Goal: Task Accomplishment & Management: Use online tool/utility

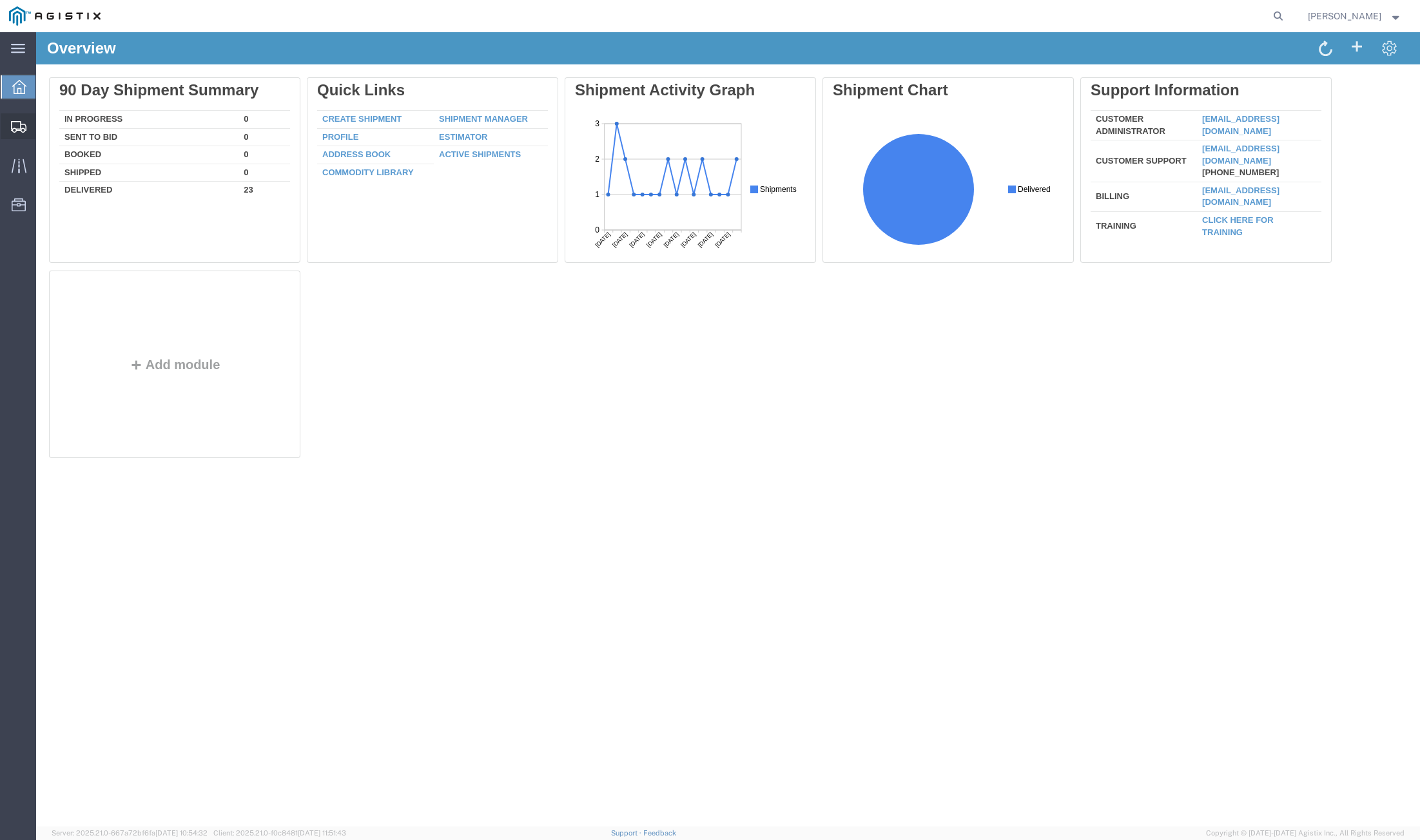
click at [0, 0] on span "Create from Template" at bounding box center [0, 0] width 0 height 0
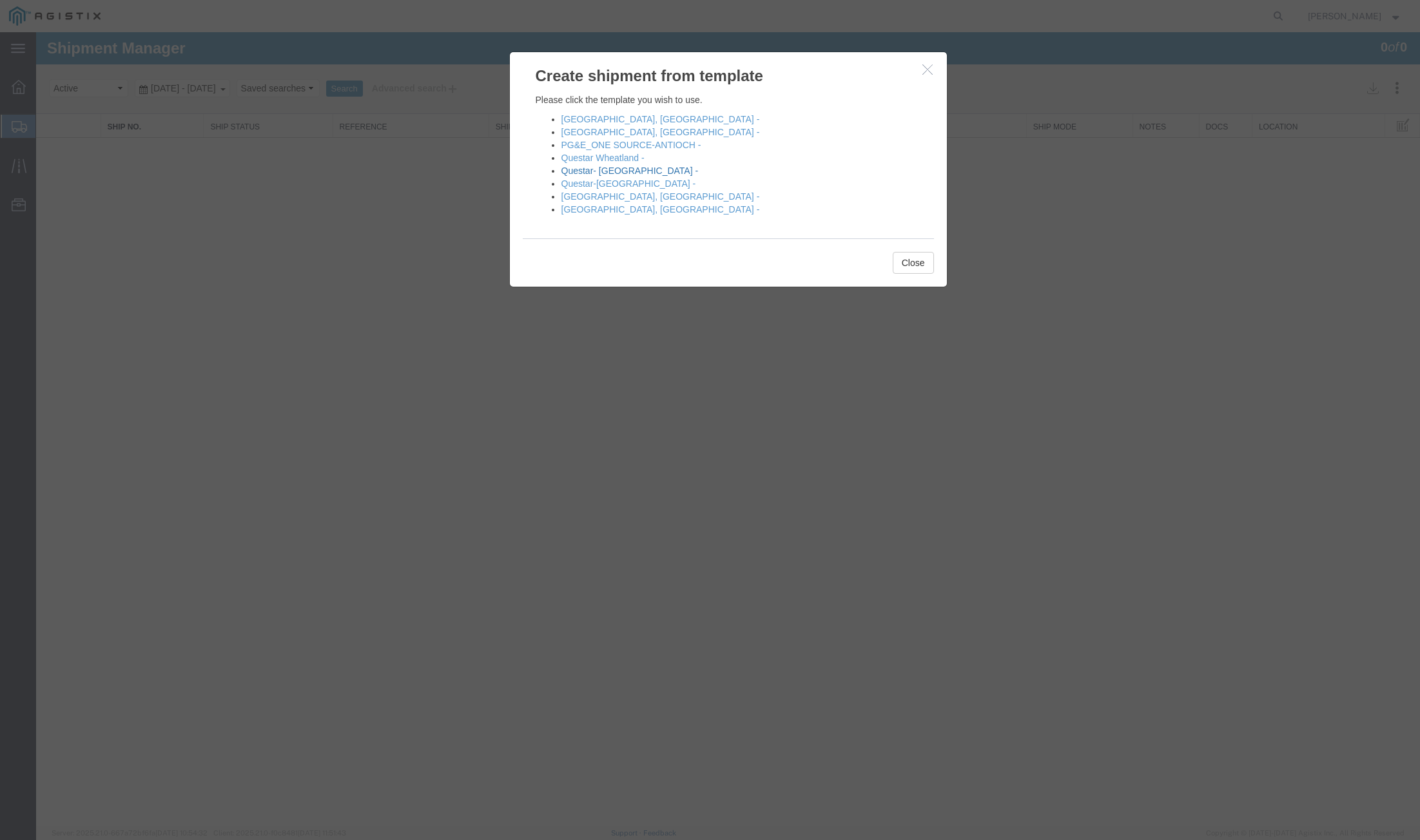
click at [579, 170] on link "Questar- Fremont -" at bounding box center [630, 171] width 137 height 10
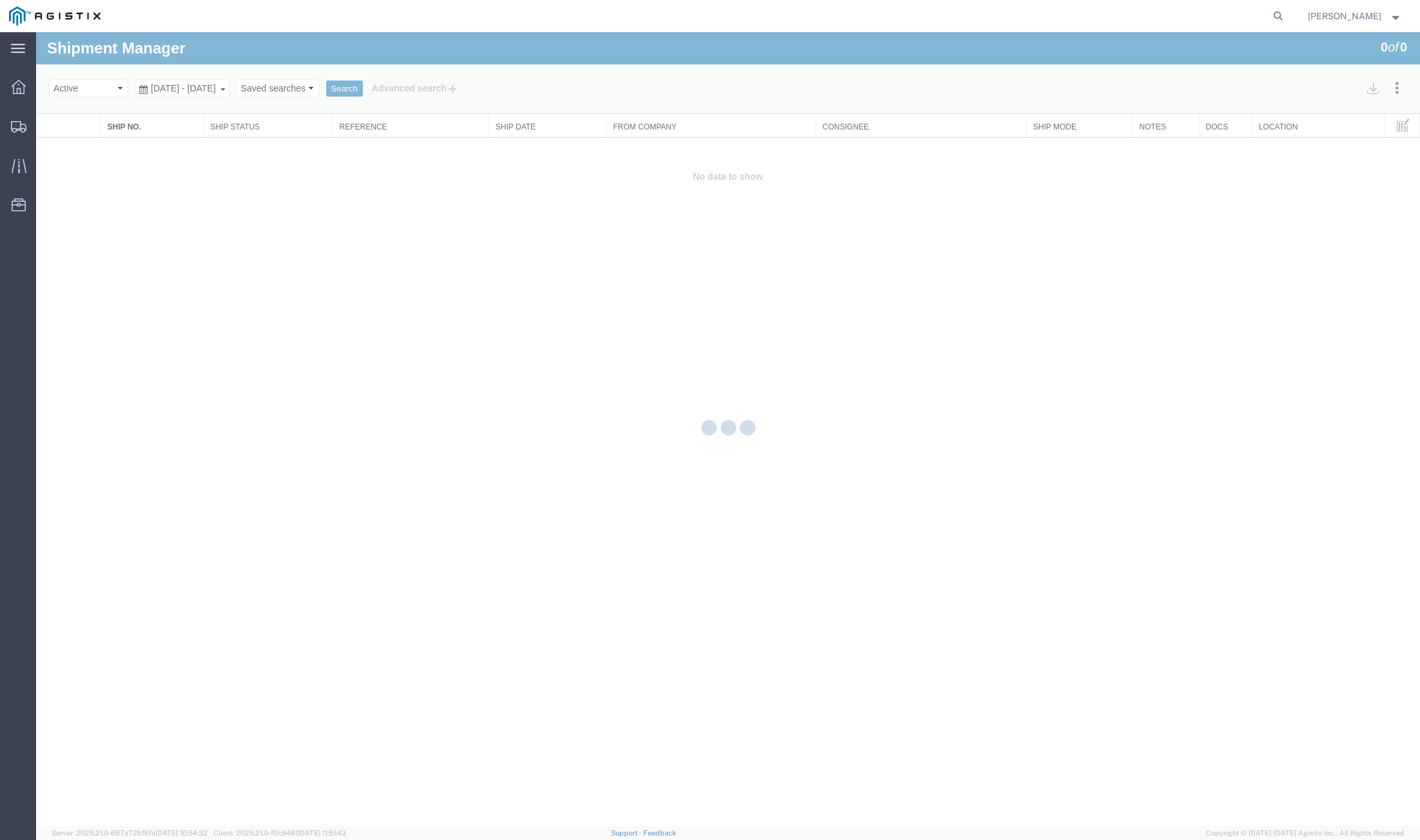
select select "PURCHORD"
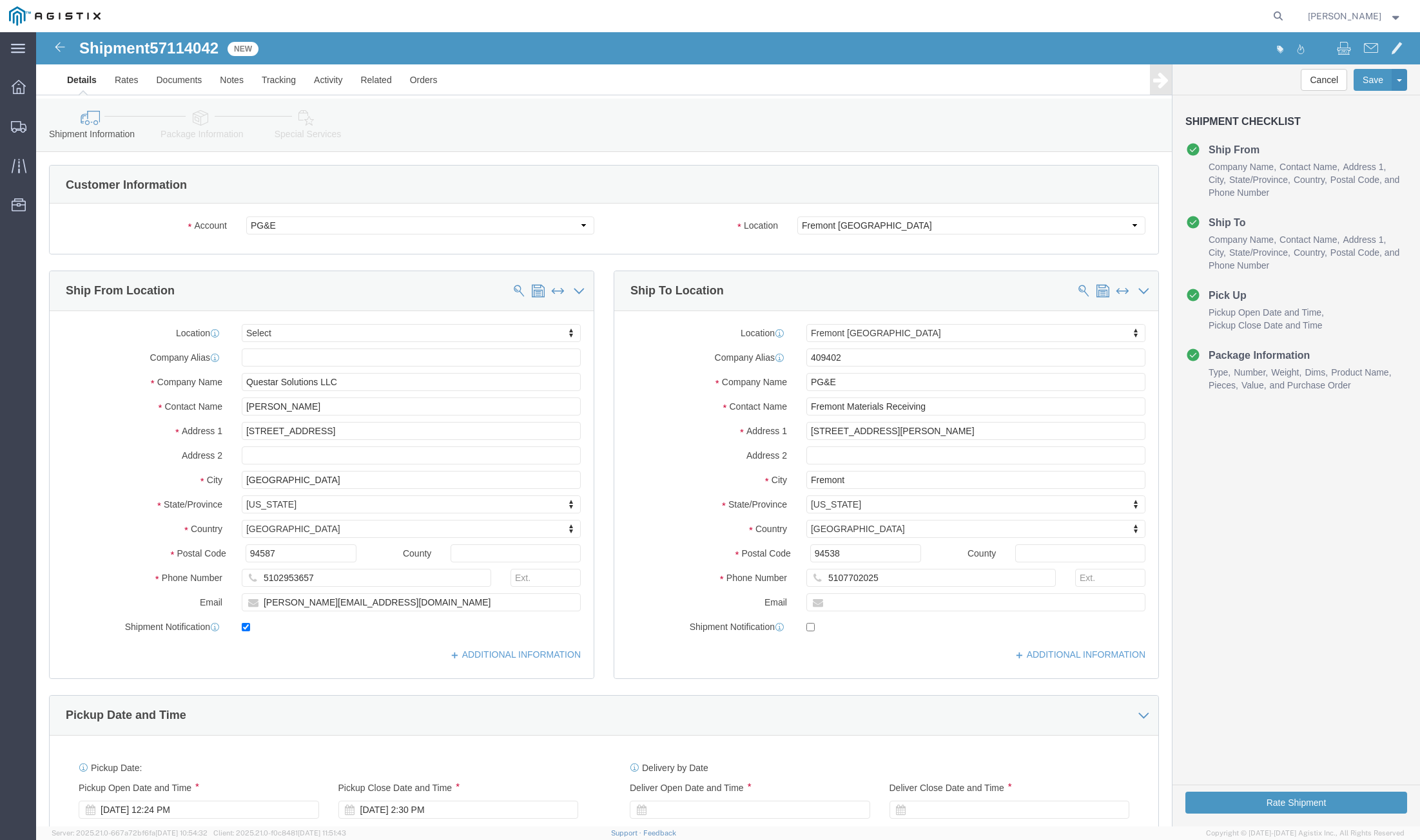
select select
select select "19740"
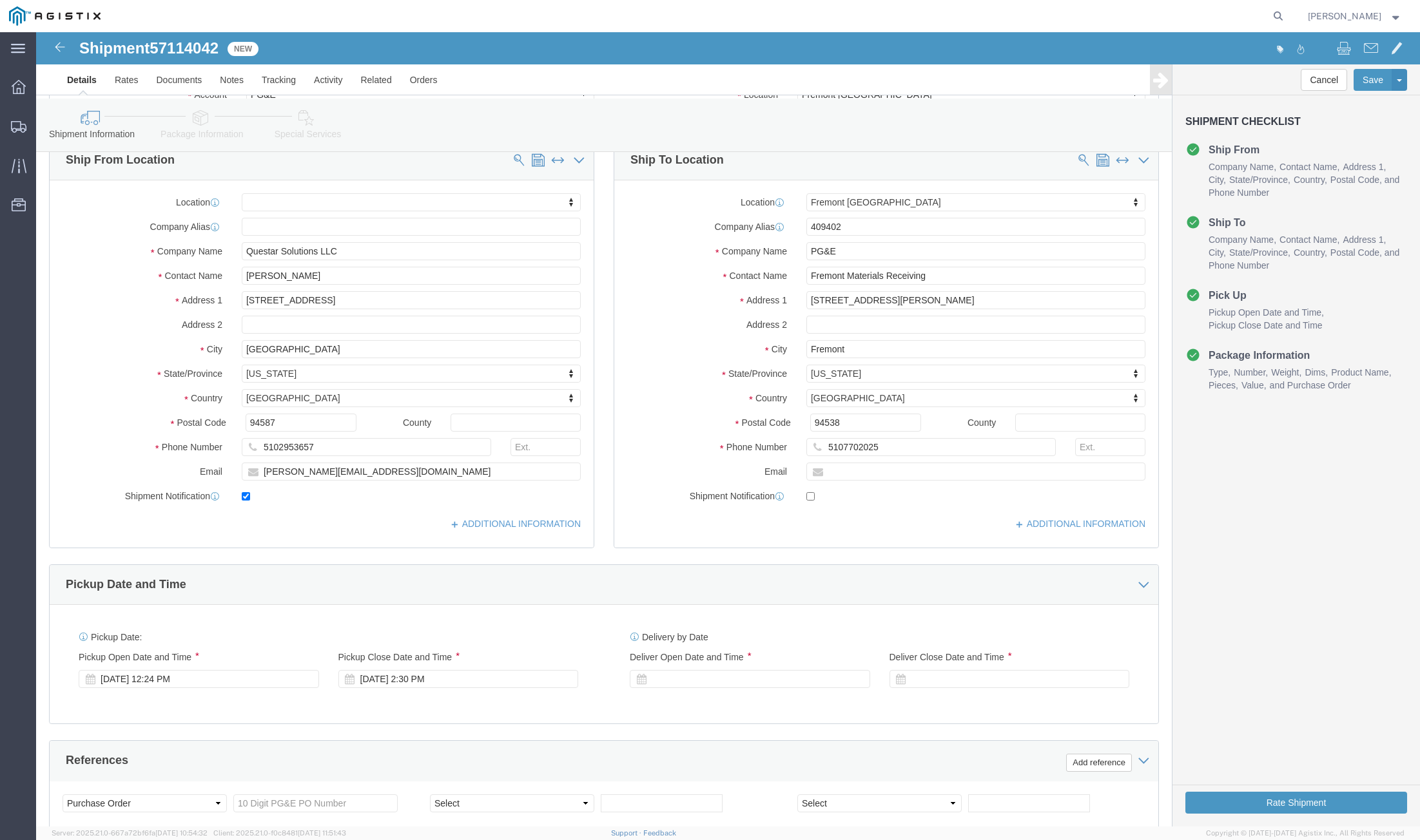
scroll to position [322, 0]
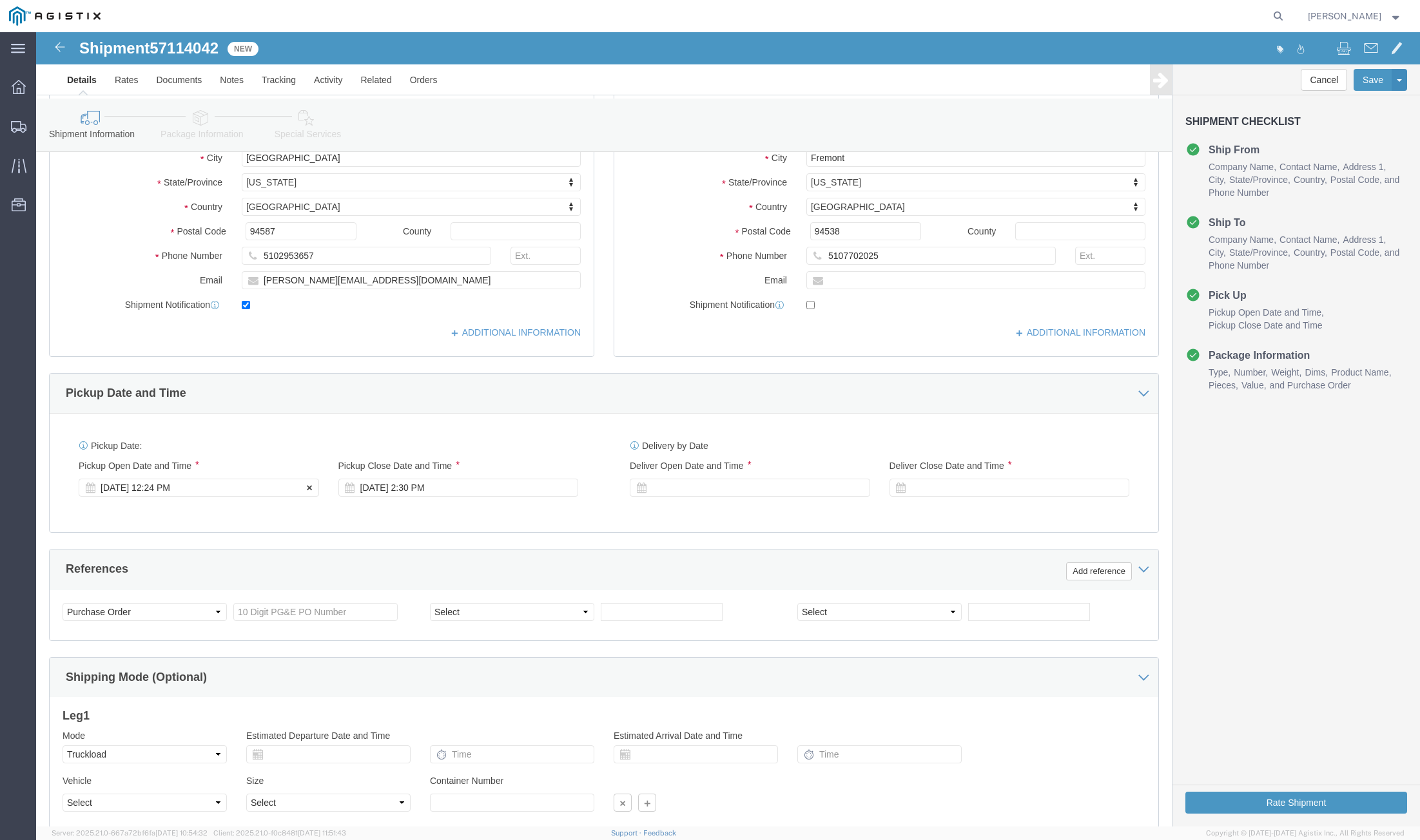
click div "Oct 13 2025 12:24 PM"
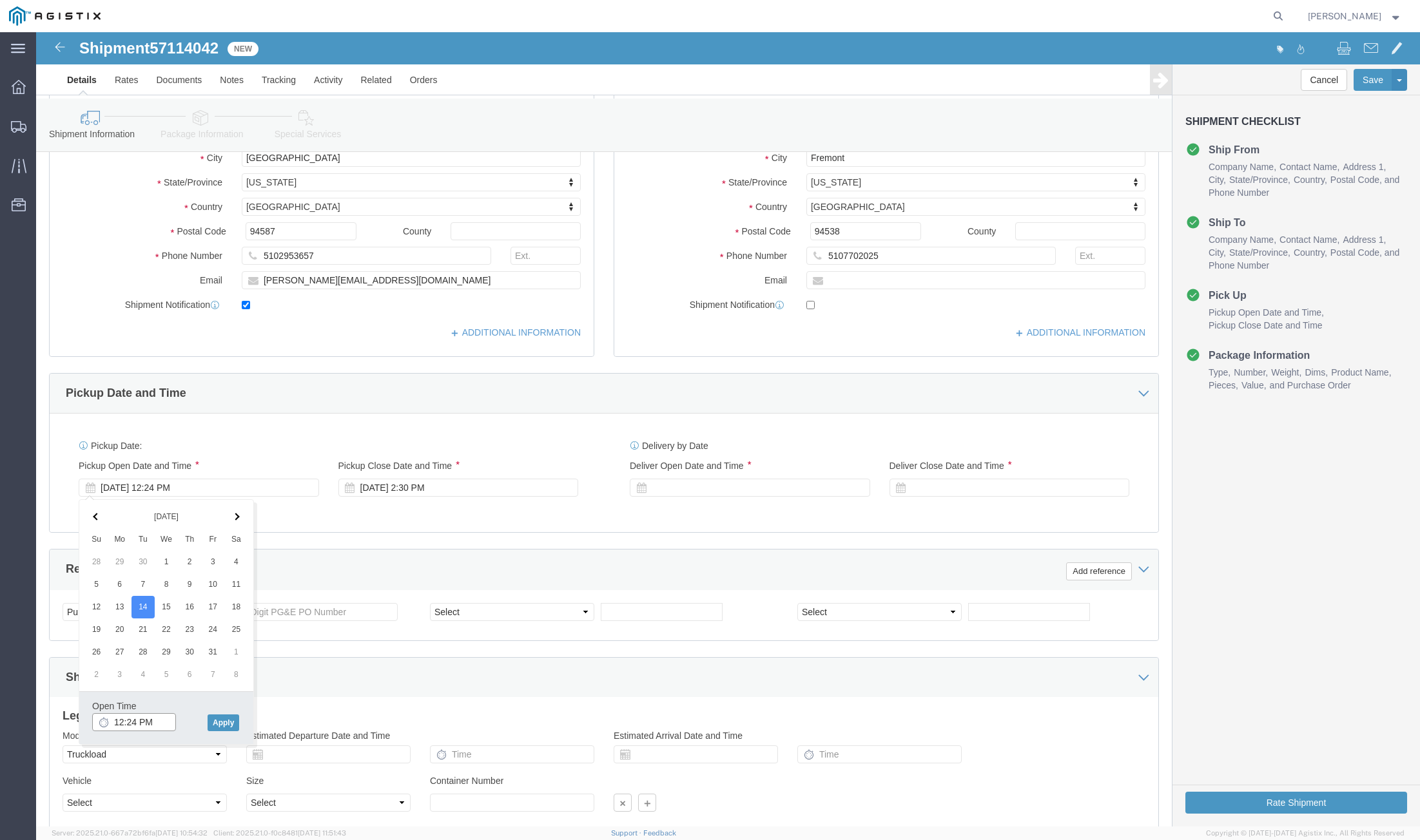
click input "12:24 PM"
type input "8:00 AM"
click button "Apply"
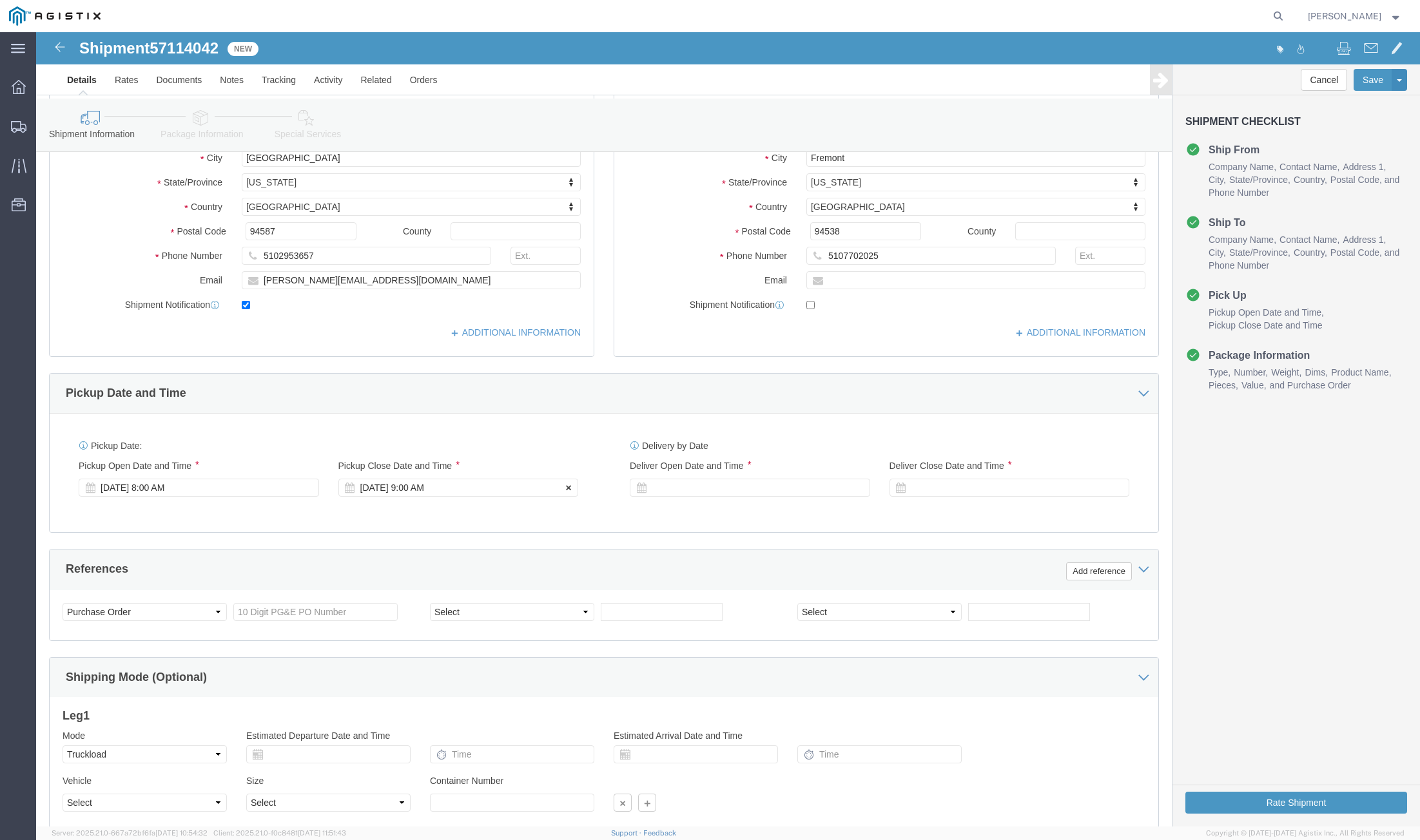
click div "Oct 14 2025 9:00 AM"
type input "2:30 PM"
click button "Apply"
click div "Delivery Start Date Delivery Start Time Deliver Open Date and Time"
click div
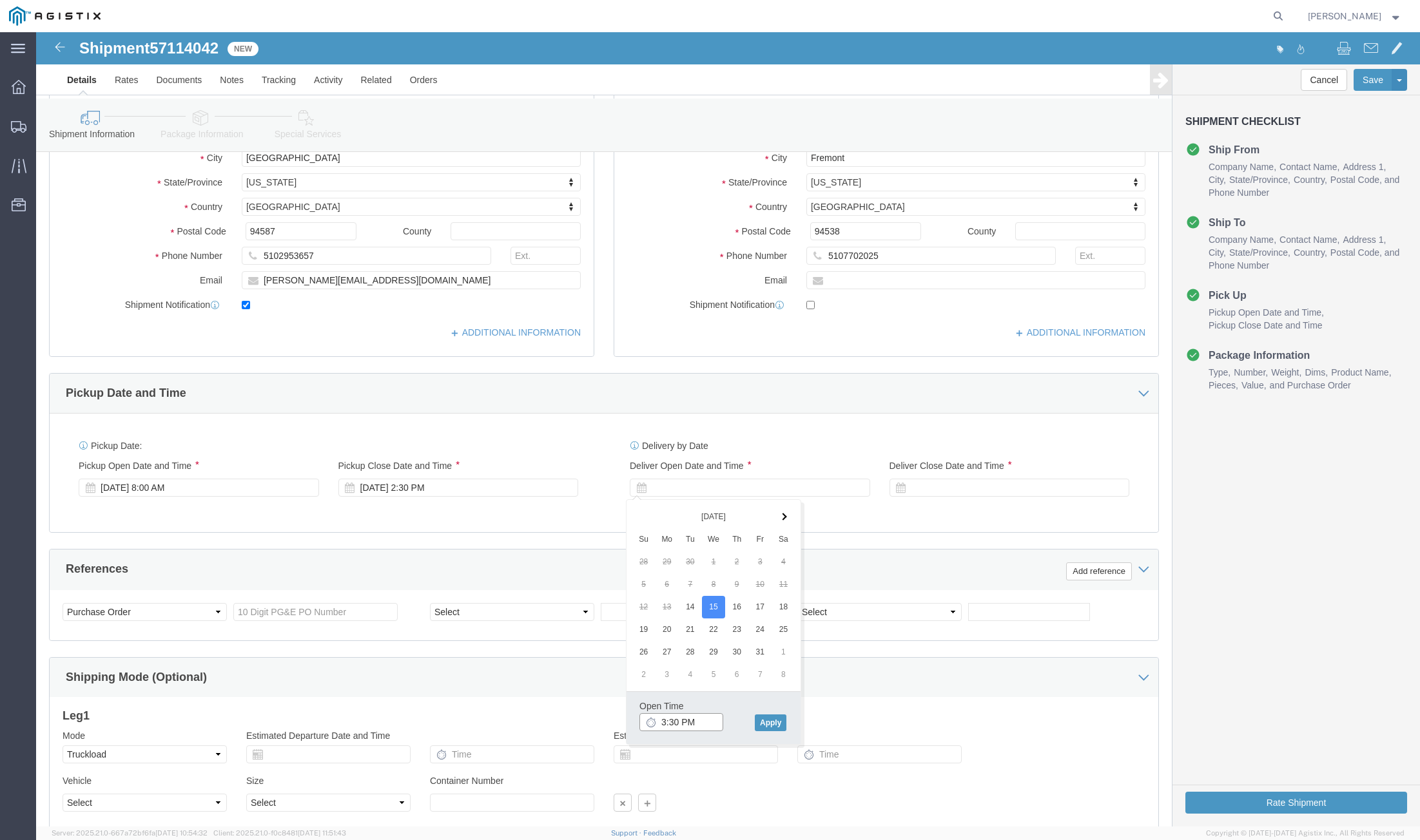
click input "3:30 PM"
type input "8:00 AM"
click button "Apply"
click div
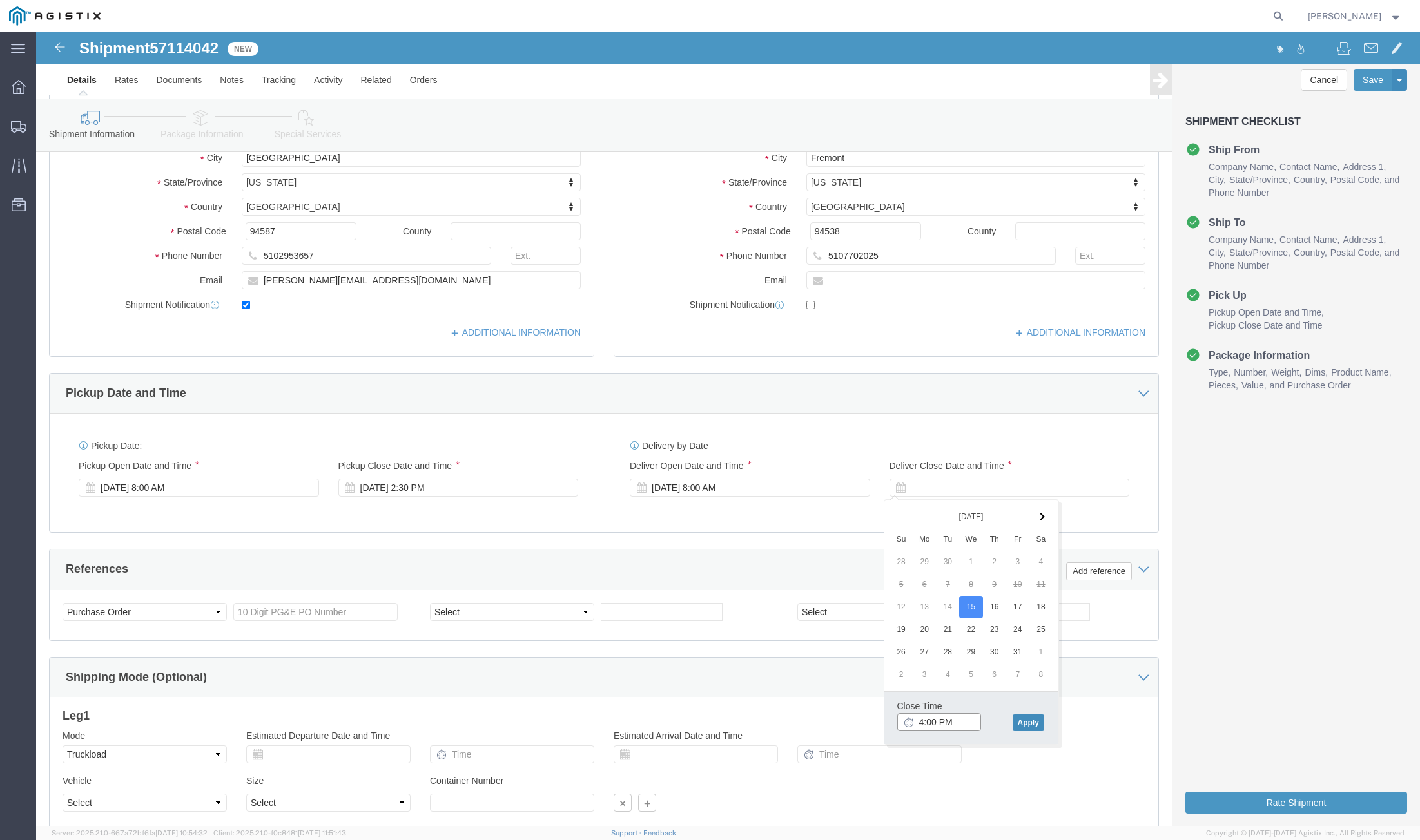
type input "4:00 PM"
click button "Apply"
click input "text"
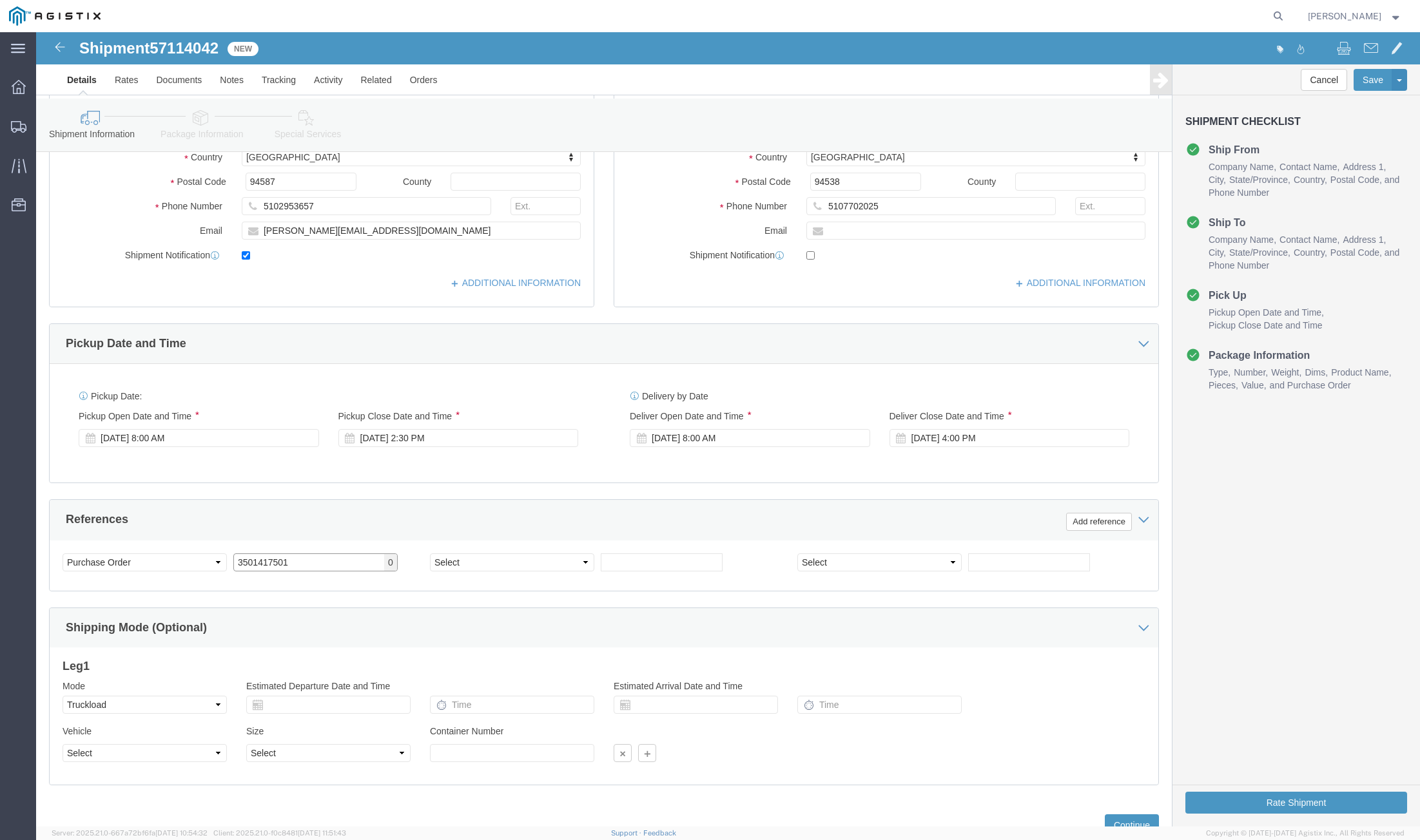
scroll to position [421, 0]
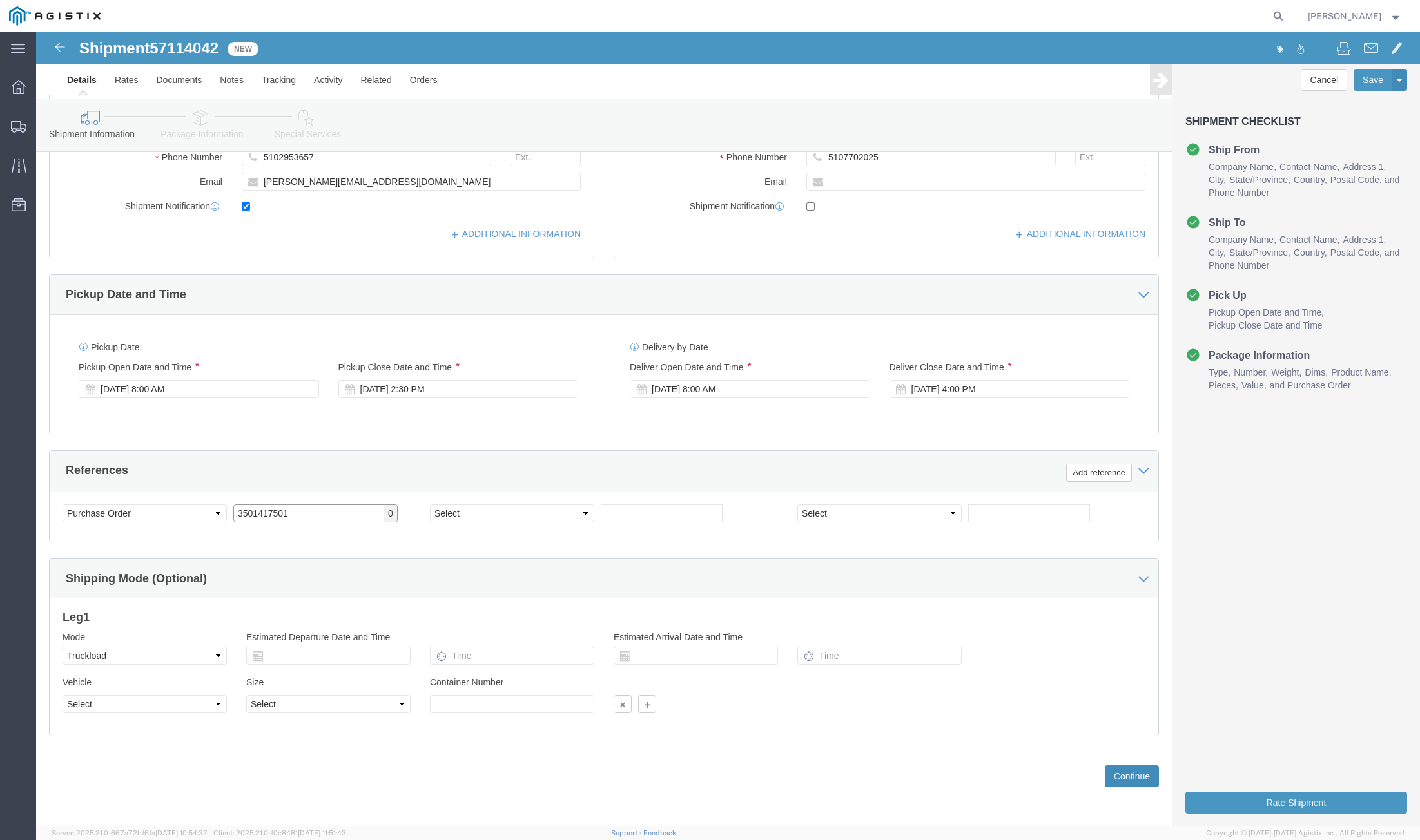
type input "3501417501"
click button "Continue"
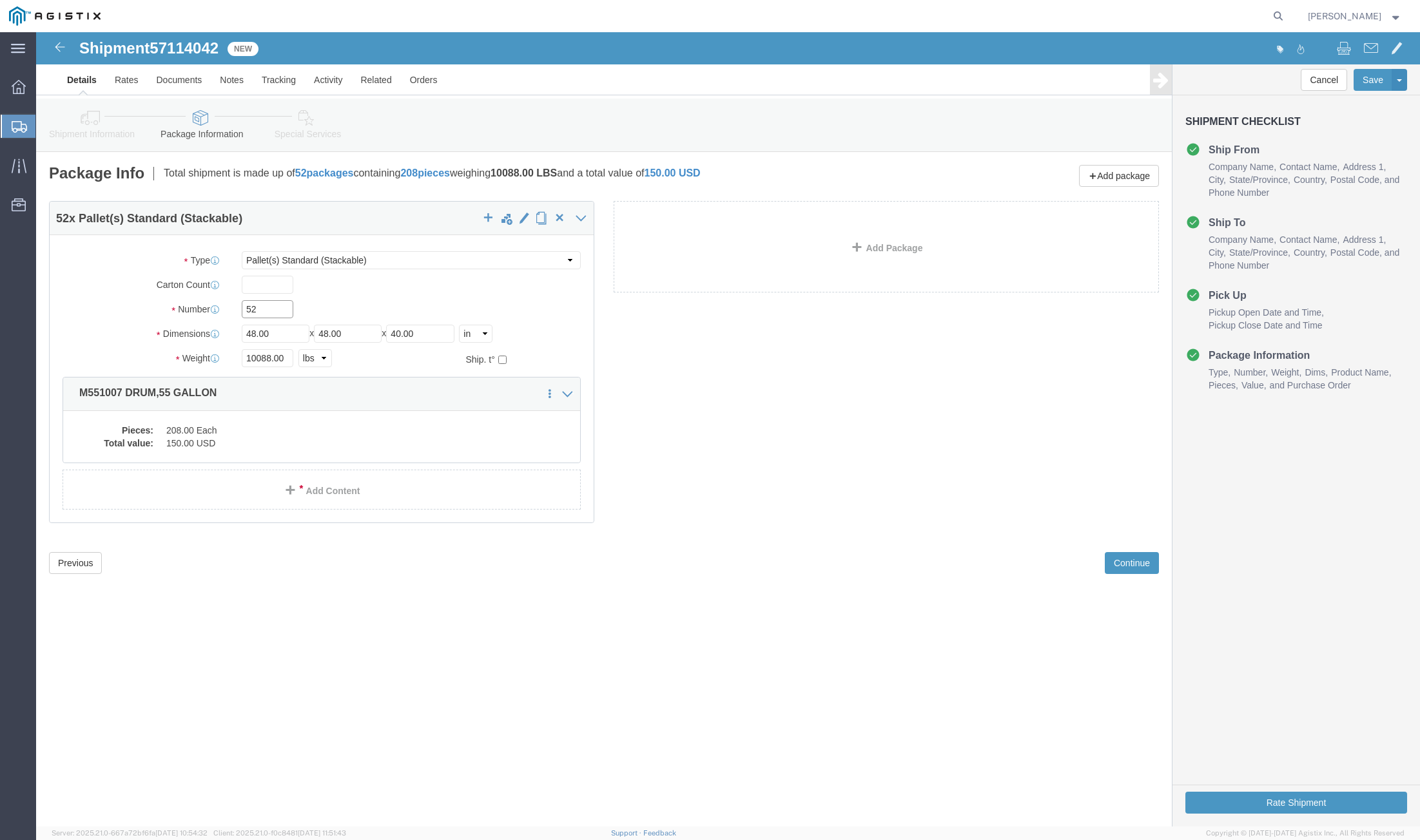
drag, startPoint x: 227, startPoint y: 282, endPoint x: 200, endPoint y: 279, distance: 27.2
click div "52"
click select "Select Bulk Bundle(s) Cardboard Box(es) Carton(s) Crate(s) Drum(s) (Fiberboard)…"
select select "PSNS"
click select "Select Bulk Bundle(s) Cardboard Box(es) Carton(s) Crate(s) Drum(s) (Fiberboard)…"
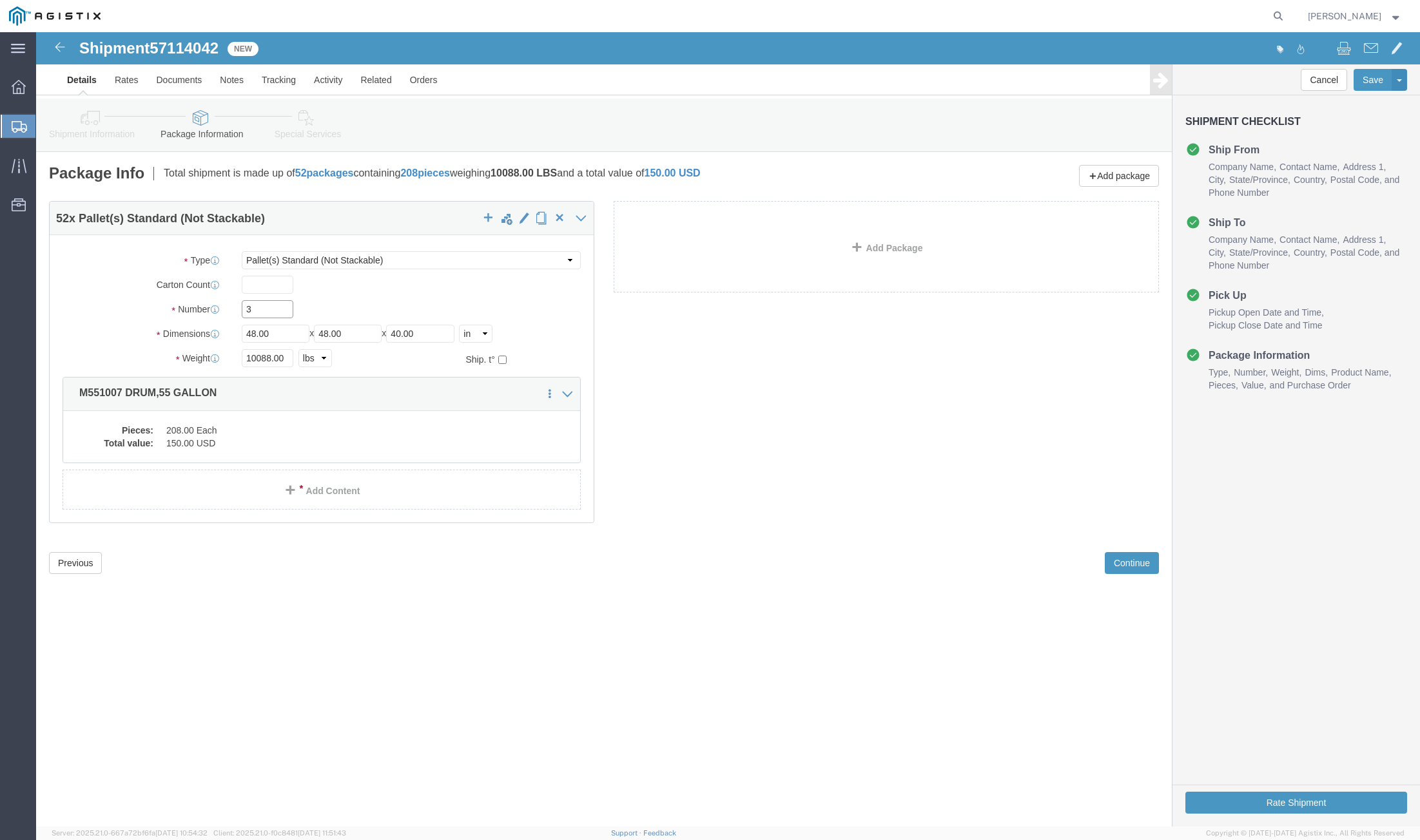
type input "3"
drag, startPoint x: 235, startPoint y: 303, endPoint x: 195, endPoint y: 303, distance: 40.0
click div "Dimensions Length 48.00 x Width 48.00 x Height 40.00 Select cm ft in"
type input "45"
type input "50"
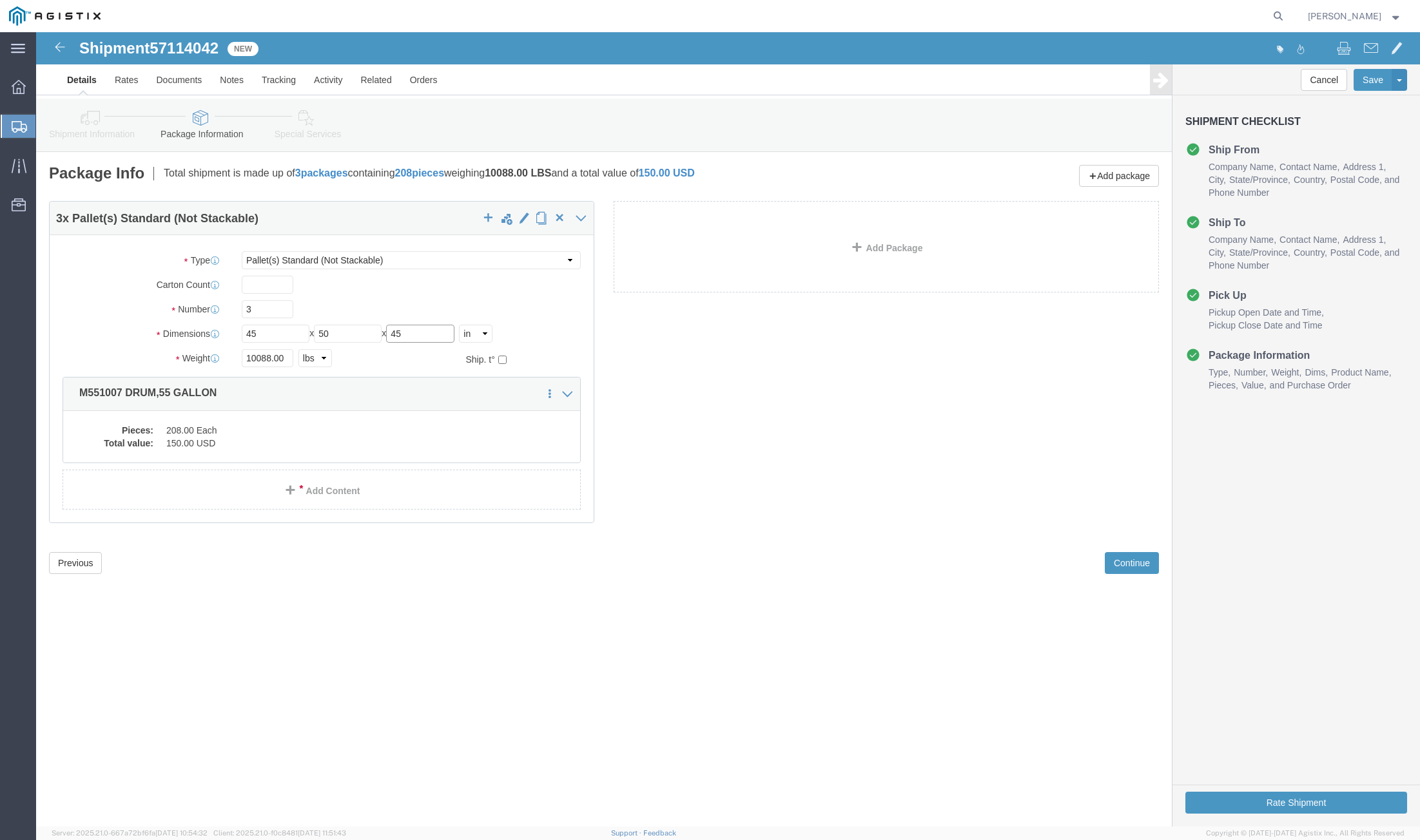
type input "45"
drag, startPoint x: 226, startPoint y: 284, endPoint x: 203, endPoint y: 284, distance: 23.0
click div "3"
type input "2"
drag, startPoint x: 245, startPoint y: 328, endPoint x: 161, endPoint y: 334, distance: 84.2
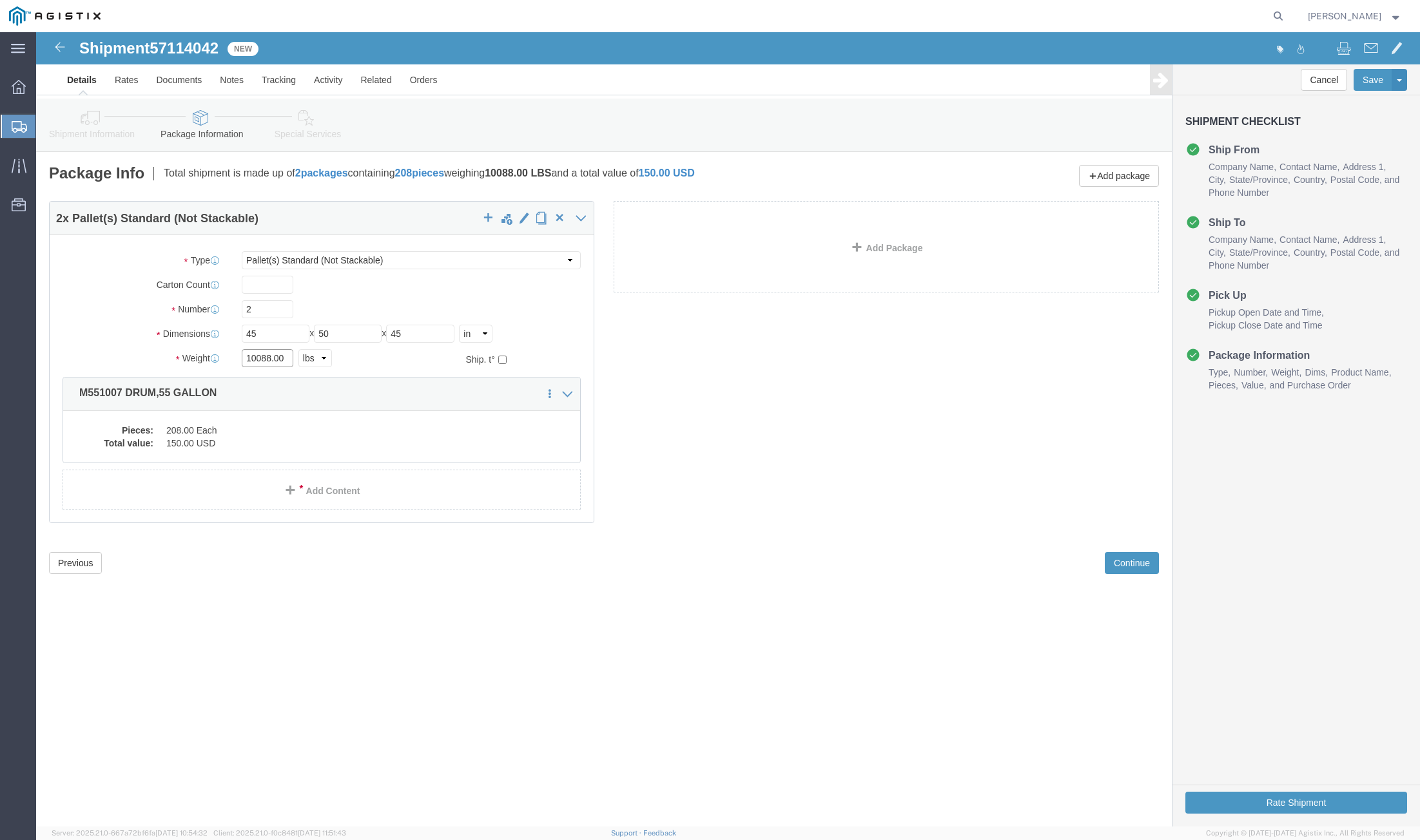
click div "Weight 10088.00 Select kgs lbs Ship. t°"
type input "720"
click dd "150.00 USD"
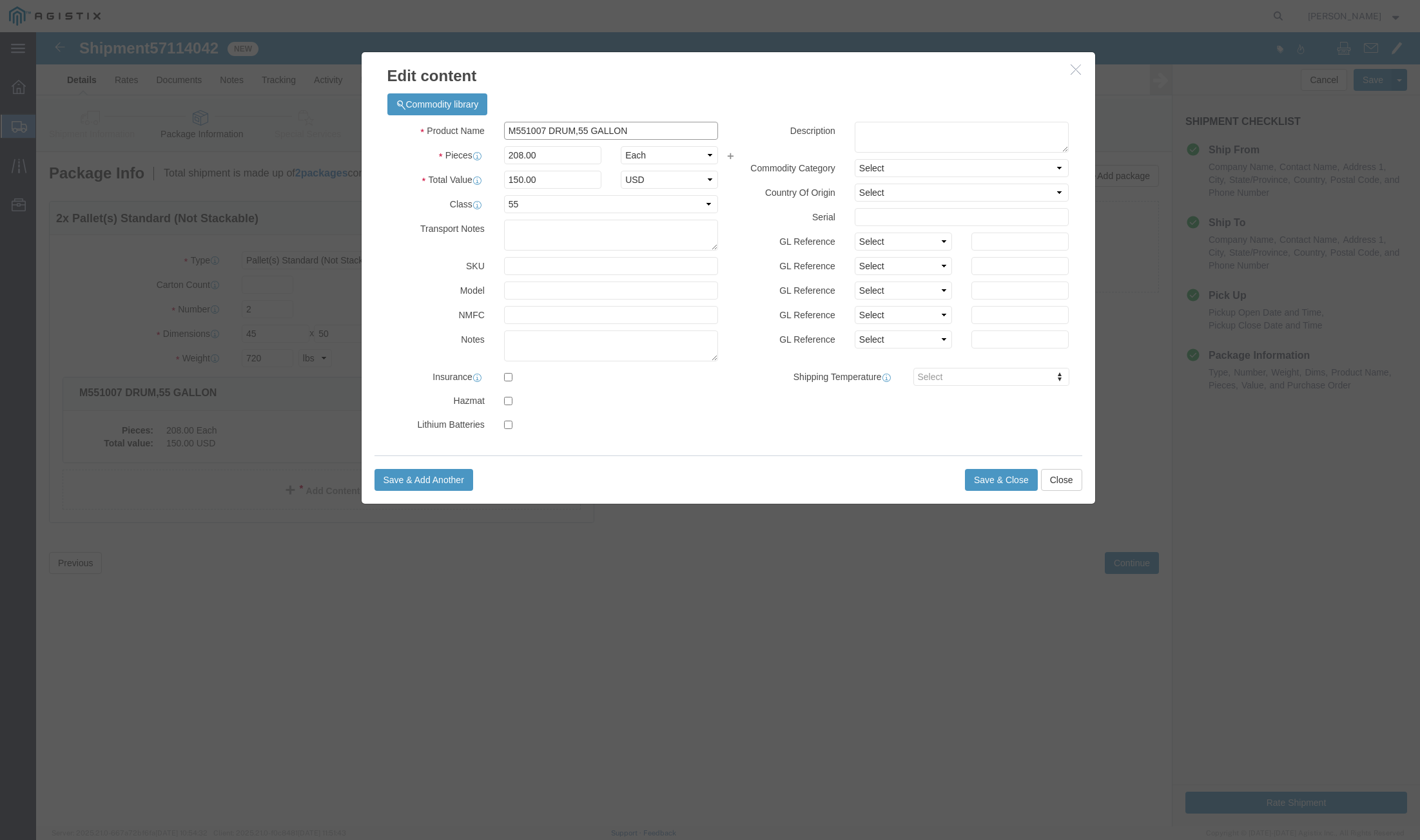
drag, startPoint x: 631, startPoint y: 100, endPoint x: 366, endPoint y: 104, distance: 265.0
click div "Product Name M551007 DRUM,55 GALLON"
type input "M551019"
click input "M551019"
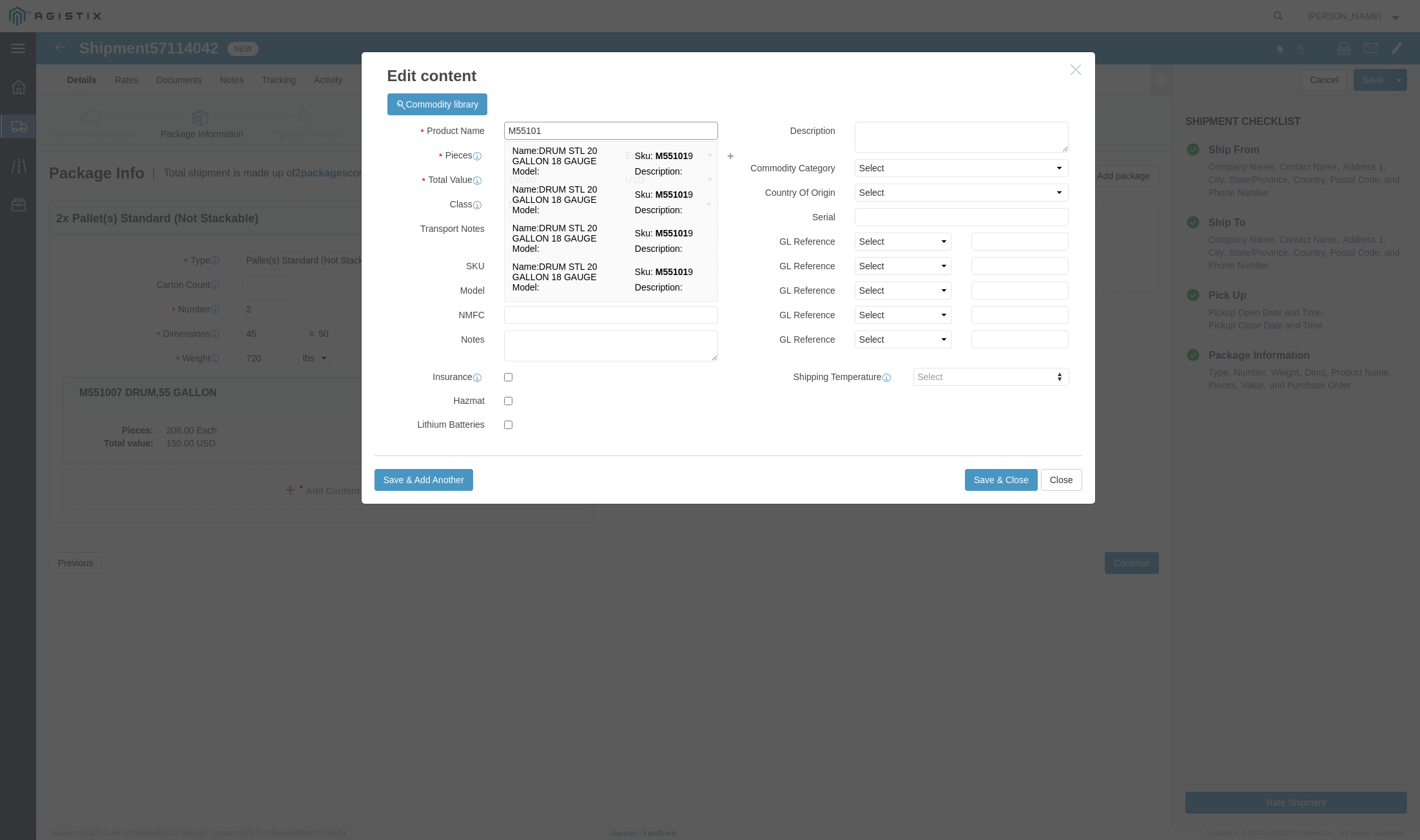
type input "M551019"
click td "Name: DRUM STL 20 GALLON 18 GAUGE"
select select
select select "USD"
select select
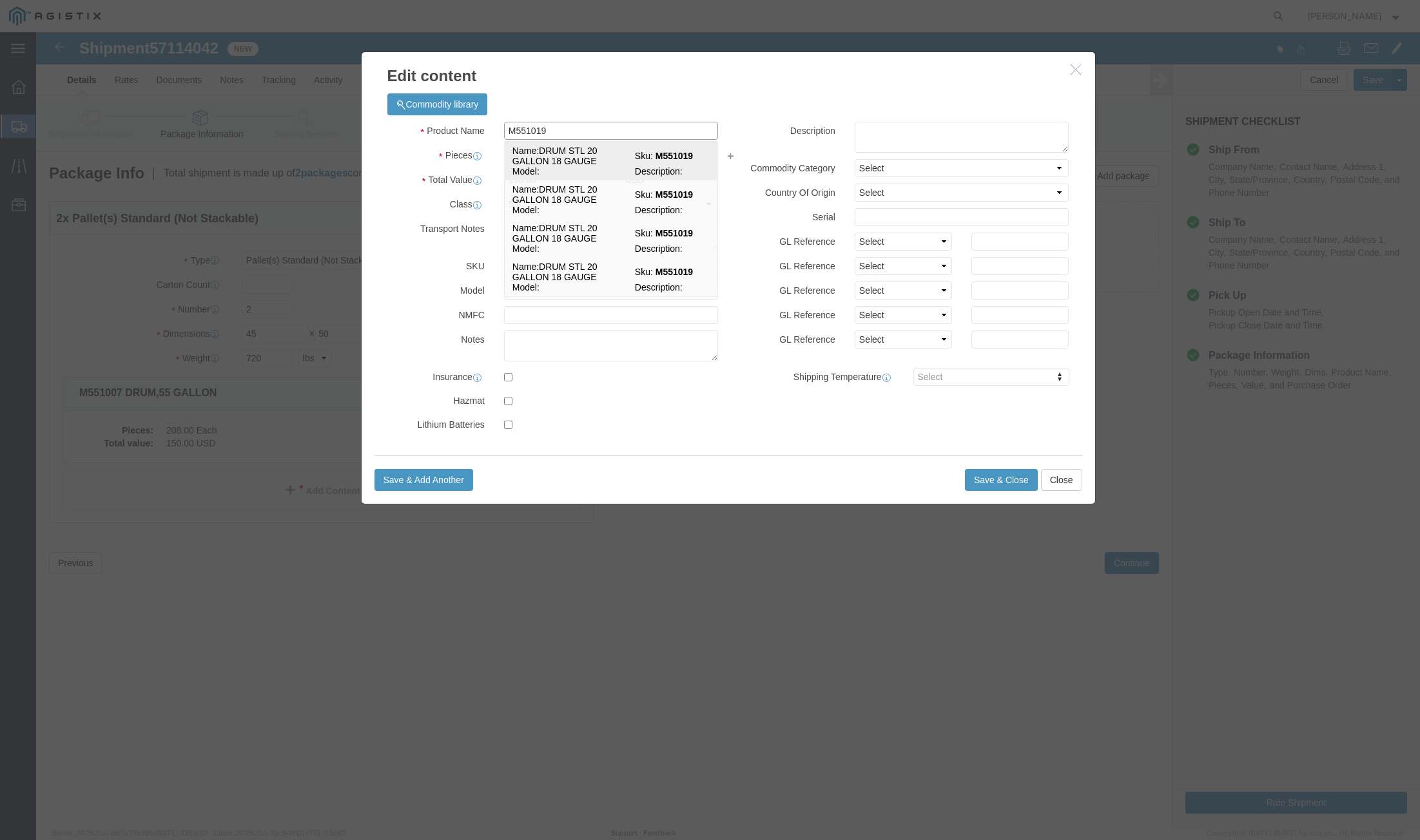
type input "DRUM STL 20 GALLON 18 GAUGE"
type input "M551019"
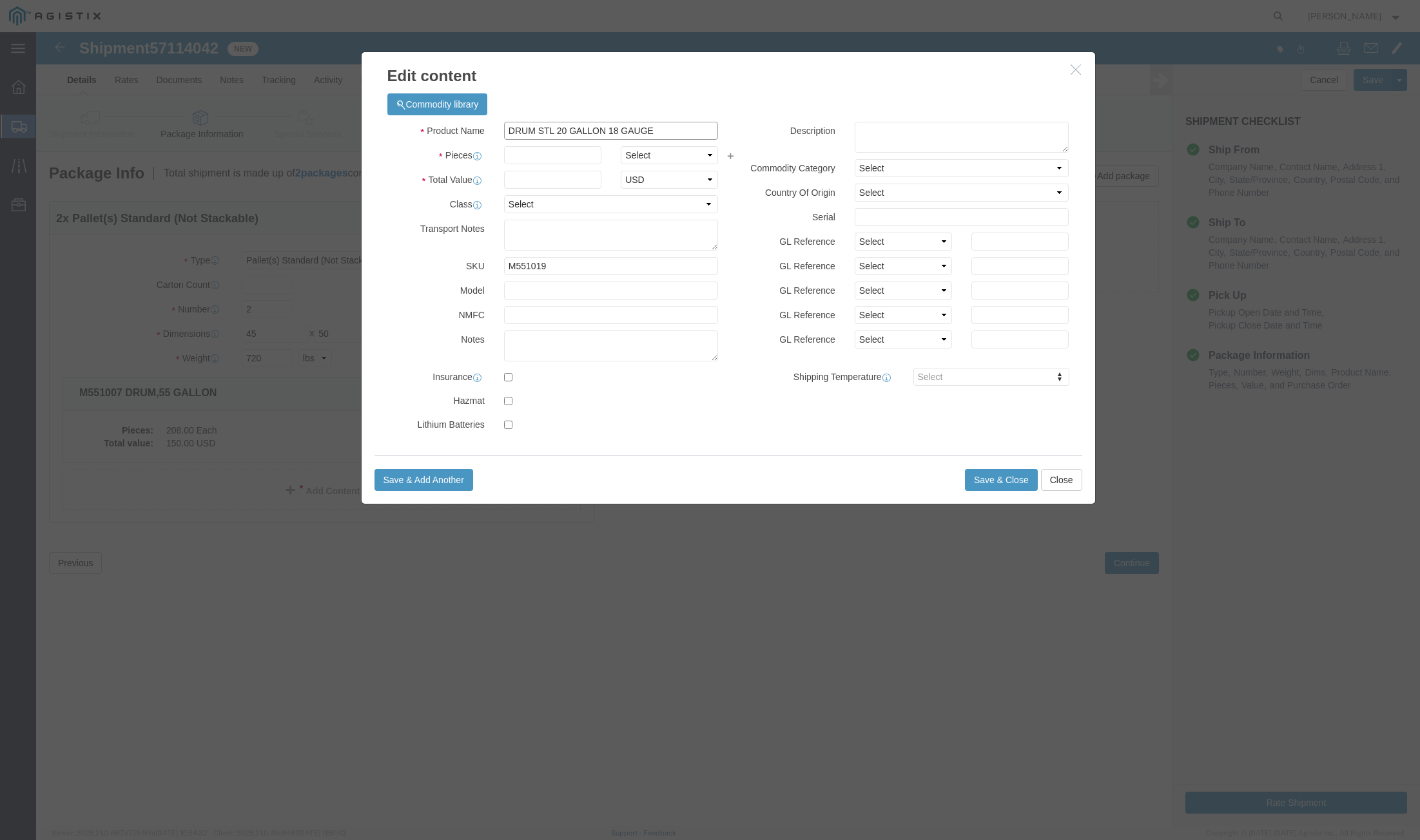
click input "DRUM STL 20 GALLON 18 GAUGE"
type input "M551019 DRUM STL 20 GALLON 18 GAUGE"
click input "text"
type input "40"
click input "text"
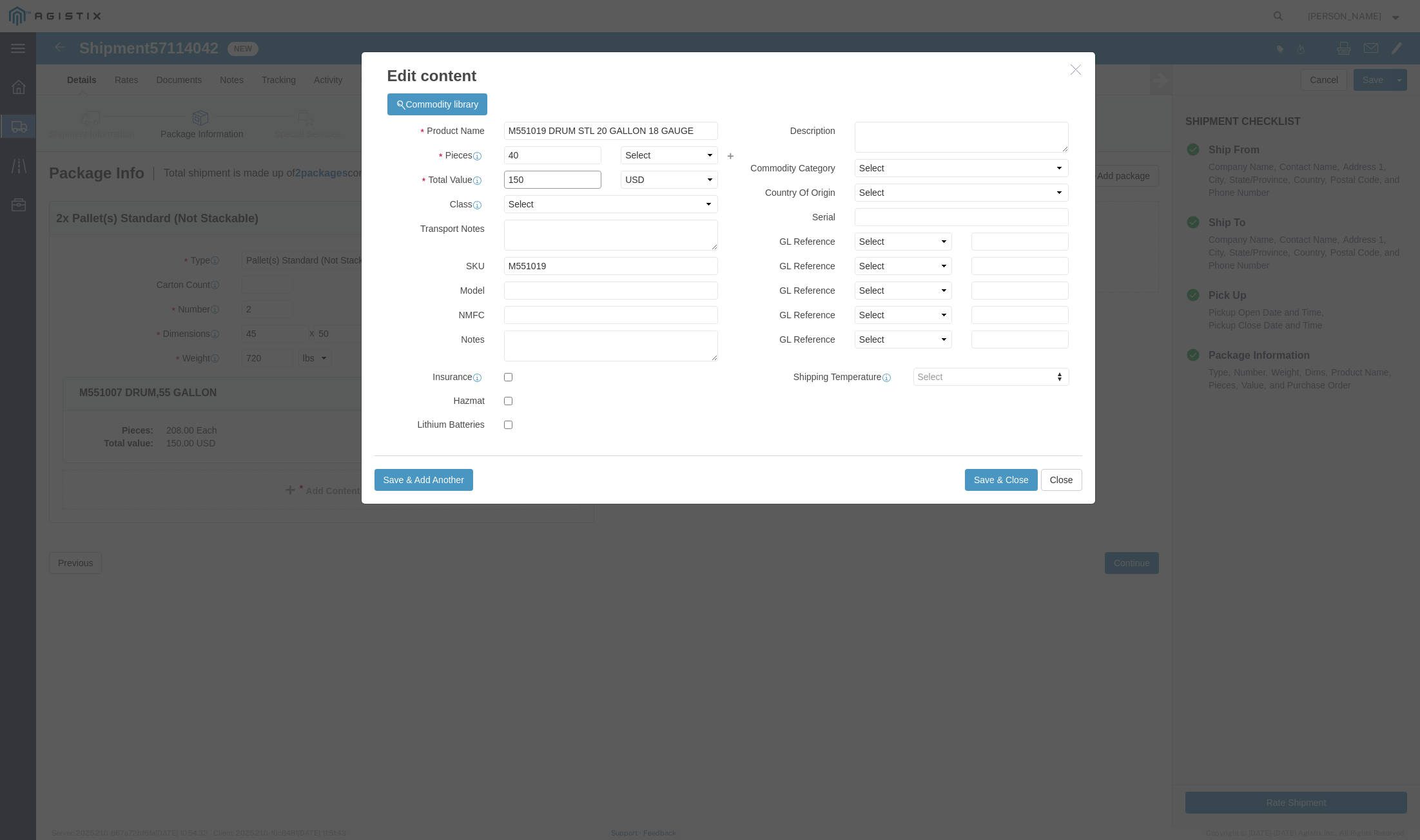
type input "150"
click select "Select 50 55 60 65 70 85 92.5 100 125 175 250 300 400"
select select "55"
click select "Select 50 55 60 65 70 85 92.5 100 125 175 250 300 400"
click button "Save & Close"
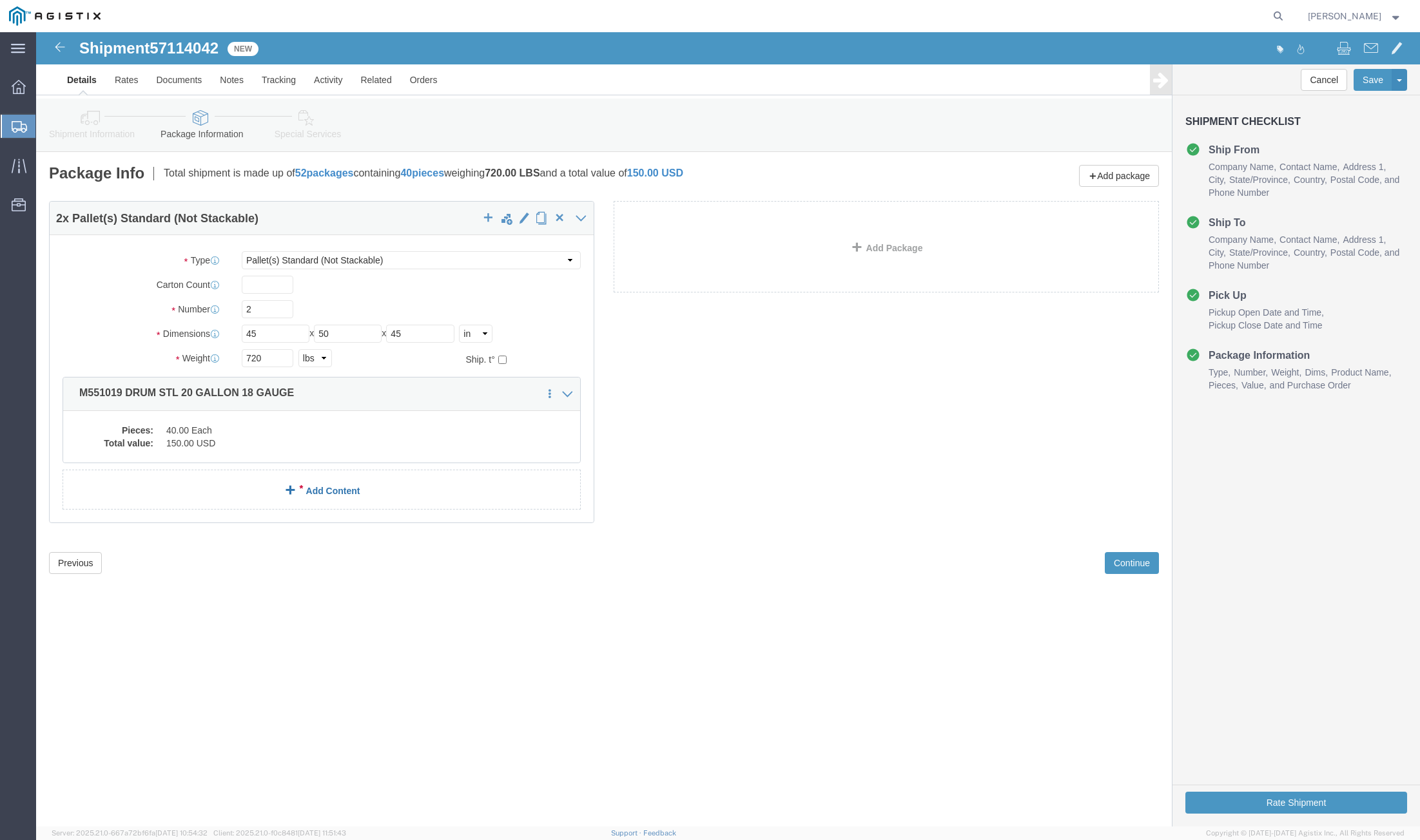
click span
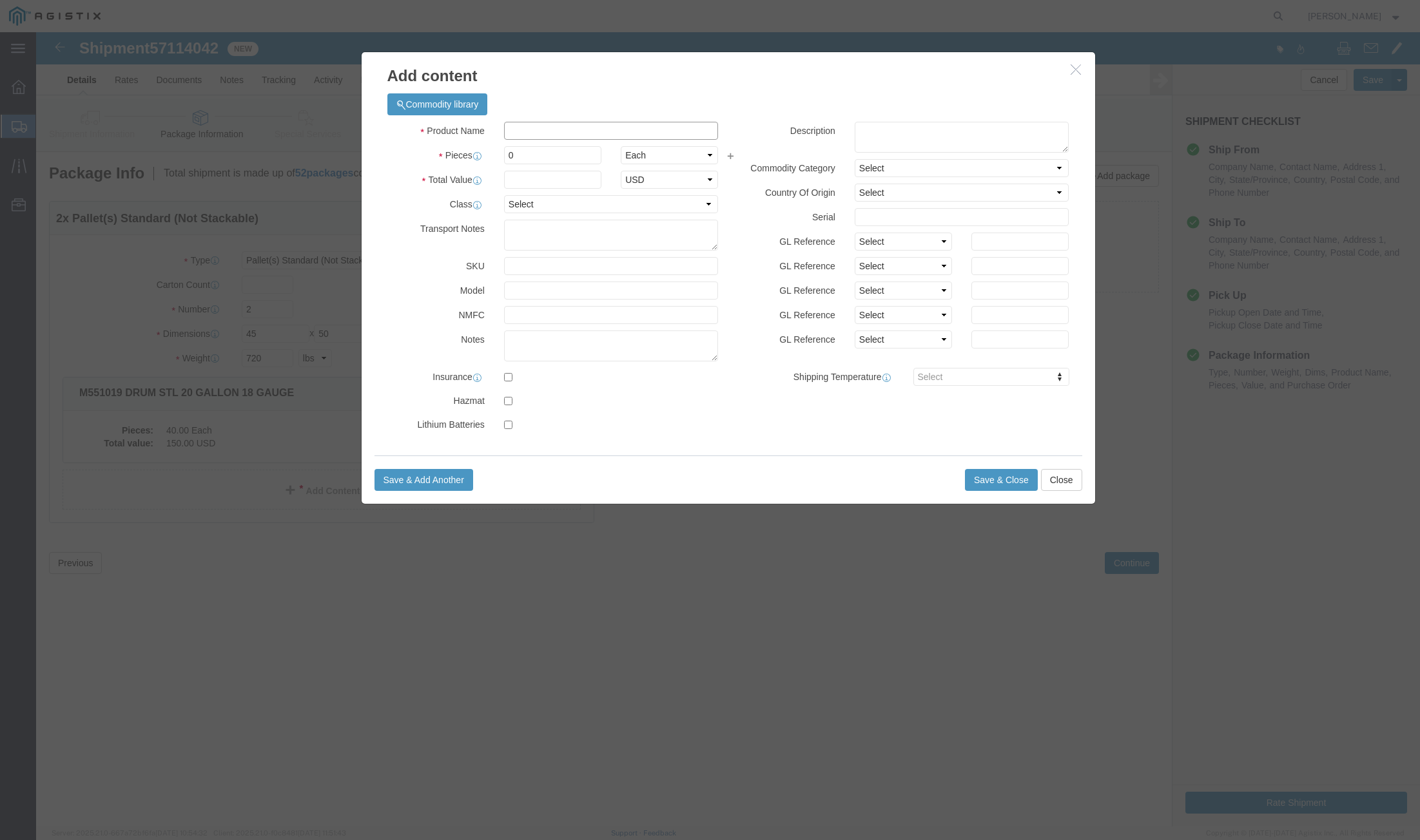
click input "text"
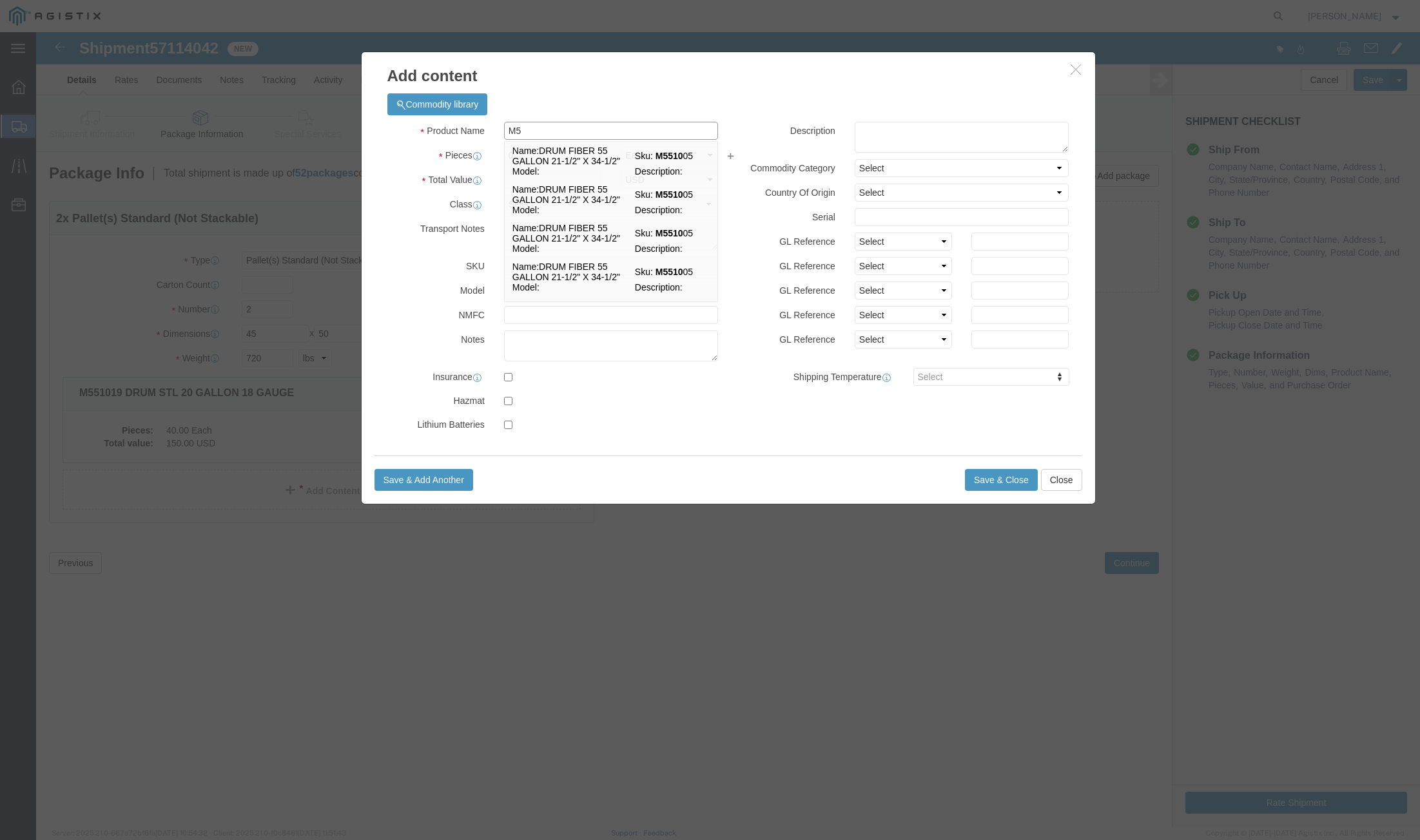
type input "M"
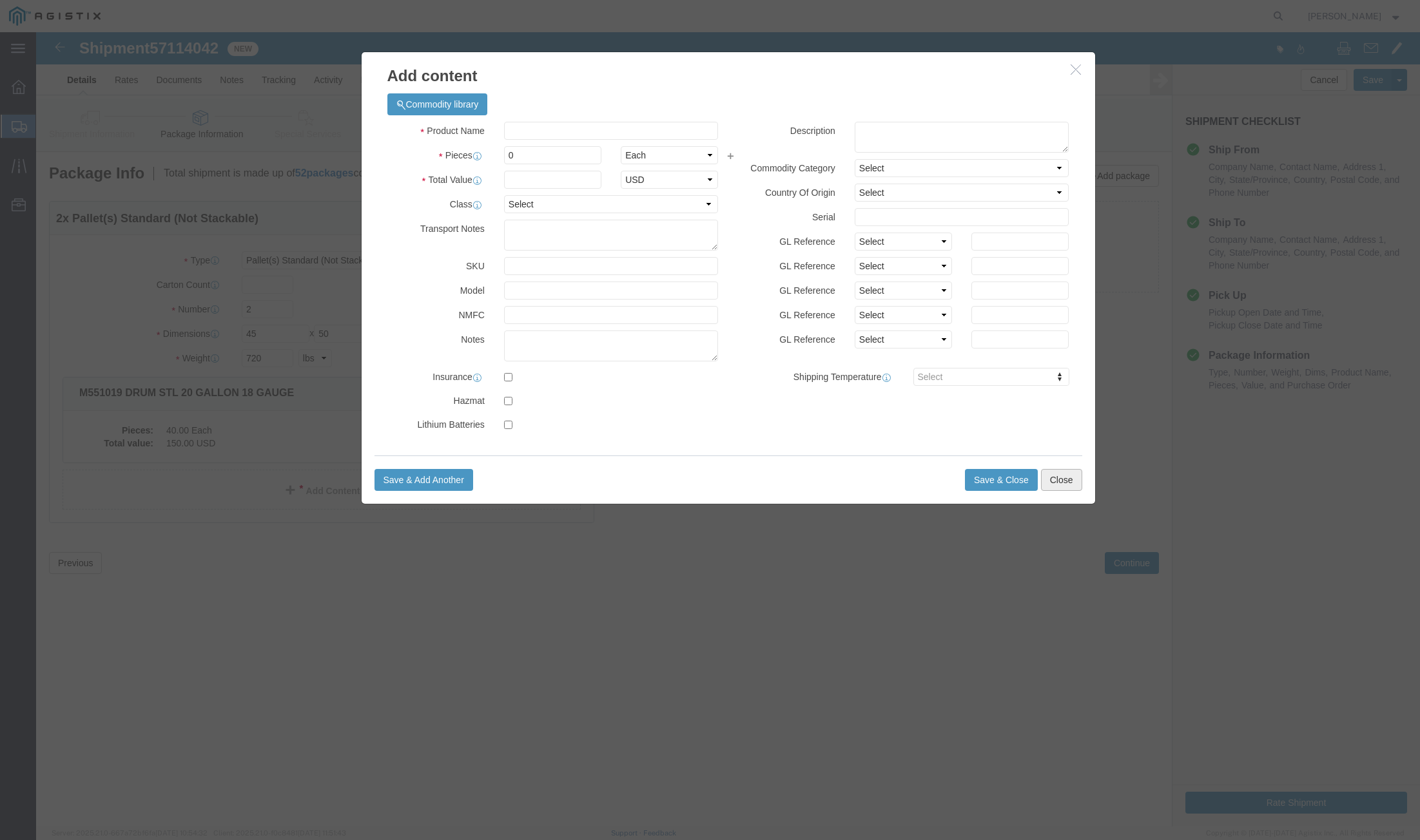
click button "Close"
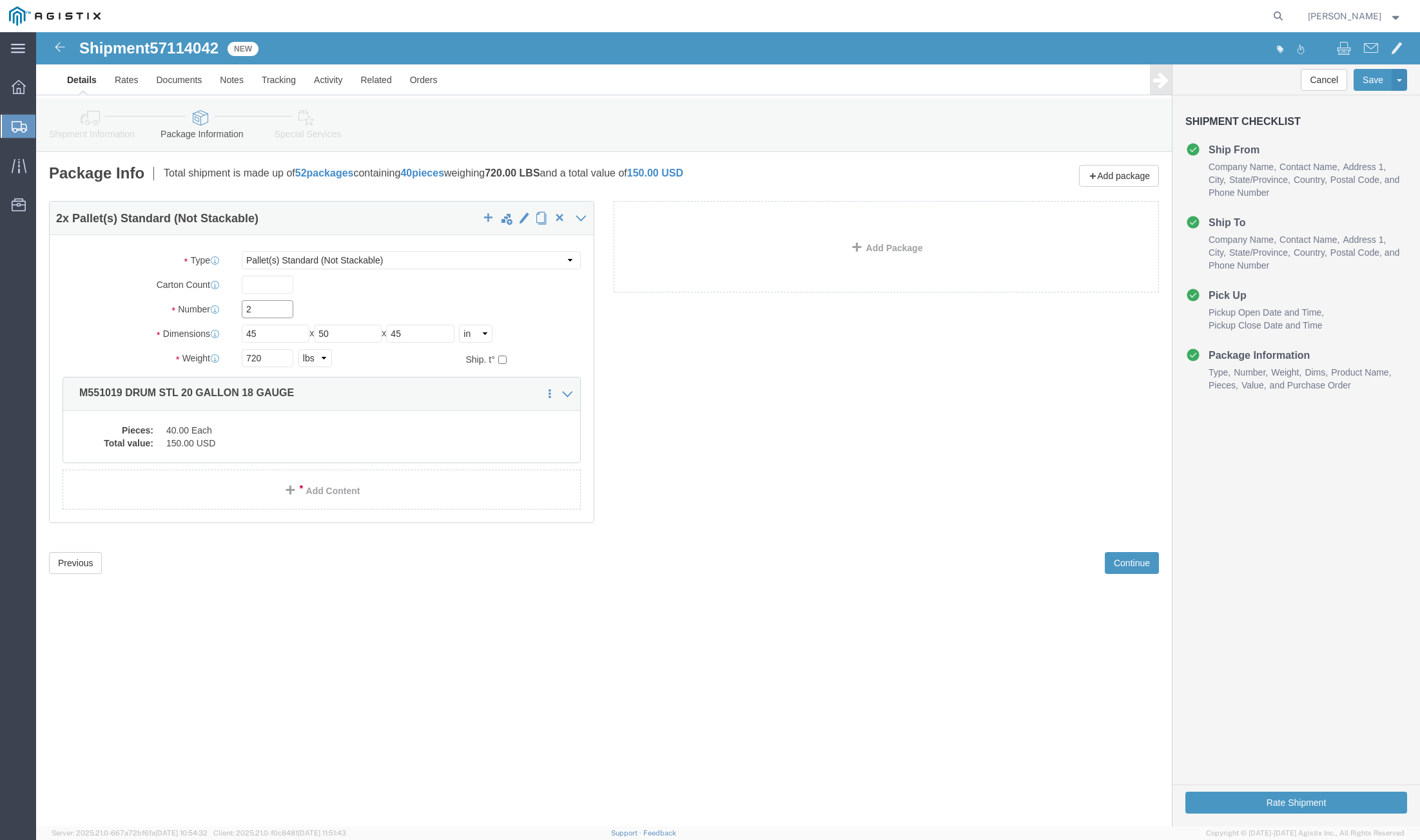
drag, startPoint x: 217, startPoint y: 281, endPoint x: 209, endPoint y: 281, distance: 8.0
click input "2"
type input "3"
click dd "40.00 Each"
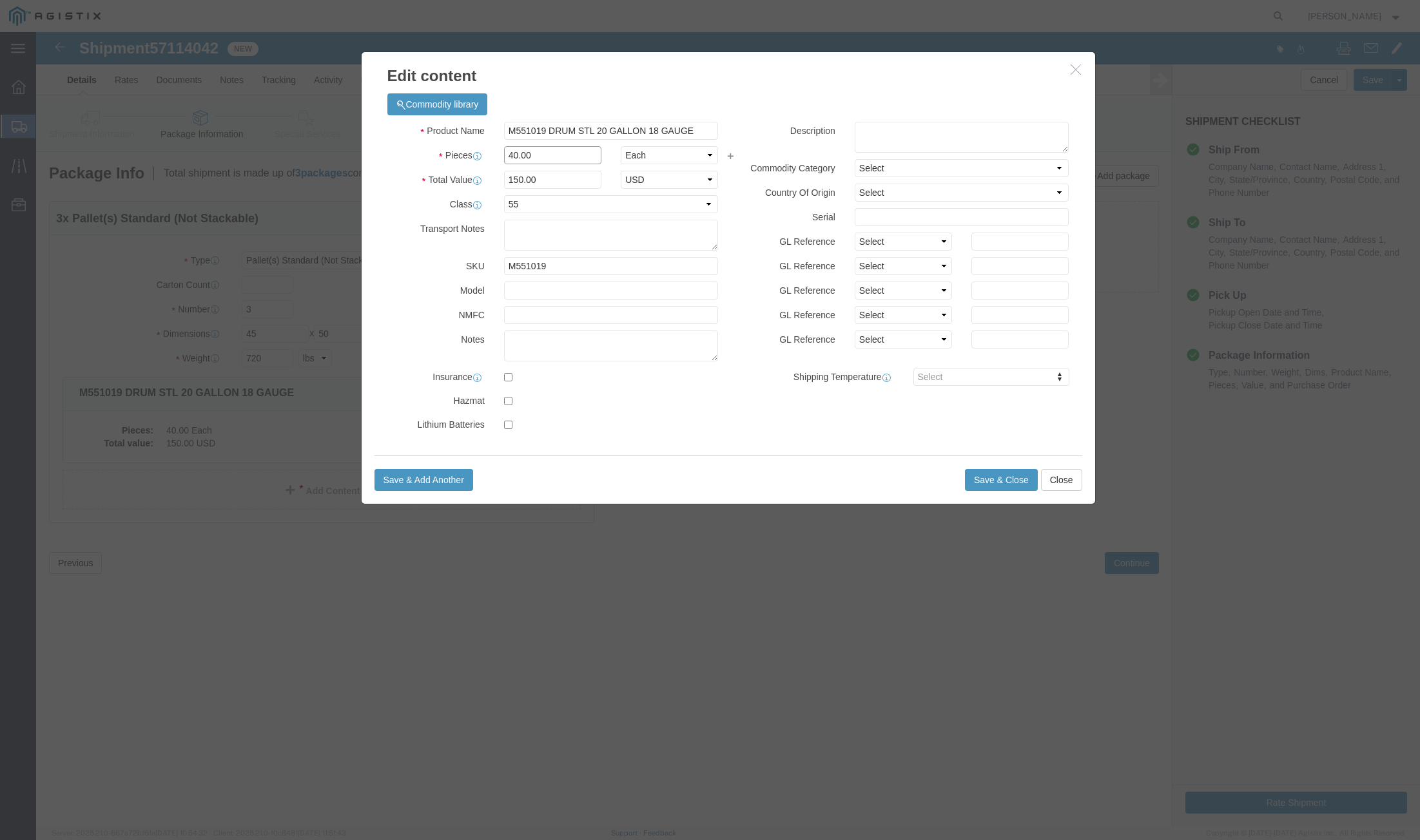
drag, startPoint x: 510, startPoint y: 126, endPoint x: 445, endPoint y: 129, distance: 65.1
click div "Pieces 40.00 Select Bag Barrels 100Board Feet Bottle Box Blister Pack Carats Ca…"
type input "43"
type input "161.25"
click button "Save & Close"
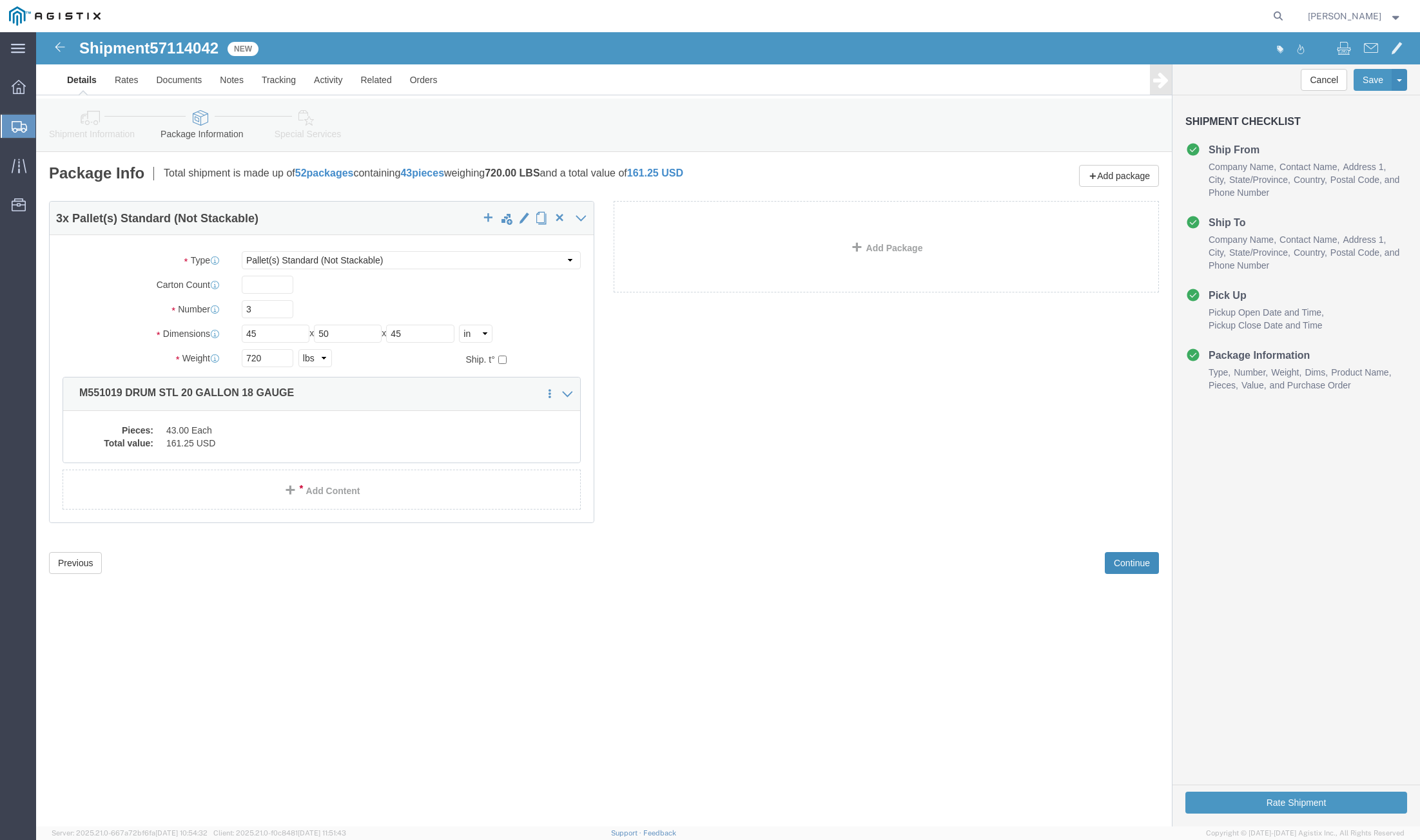
click button "Continue"
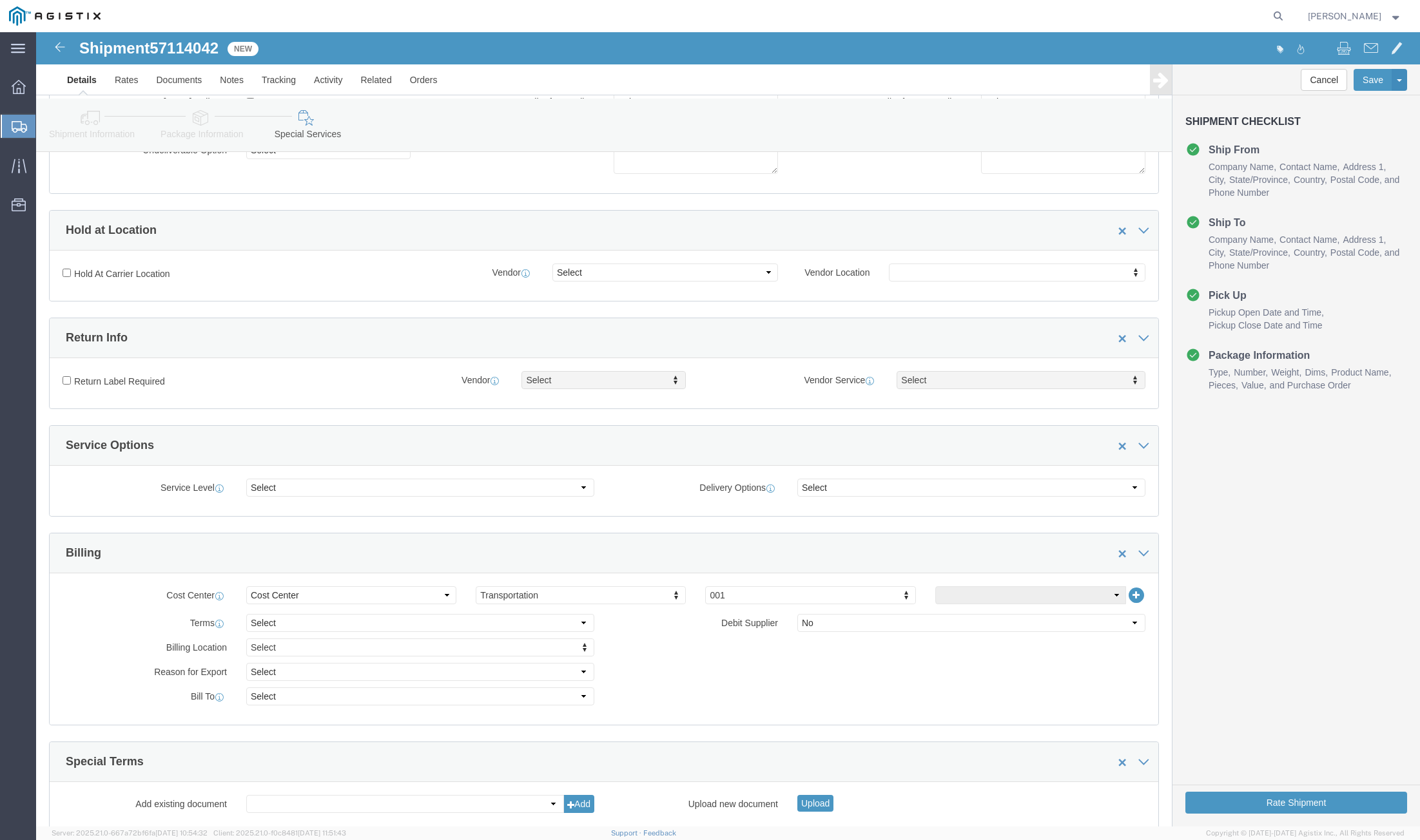
scroll to position [277, 0]
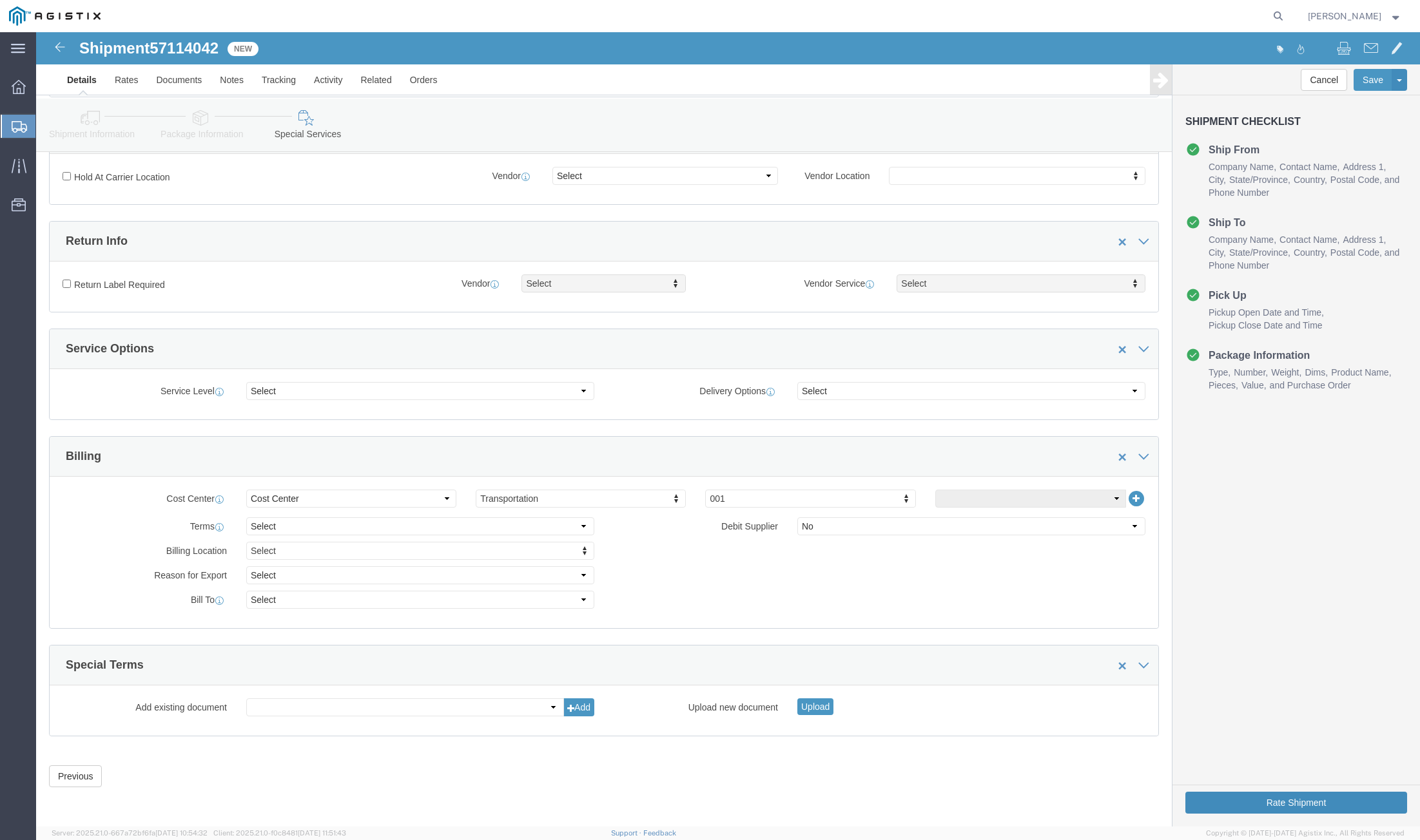
click button "Rate Shipment"
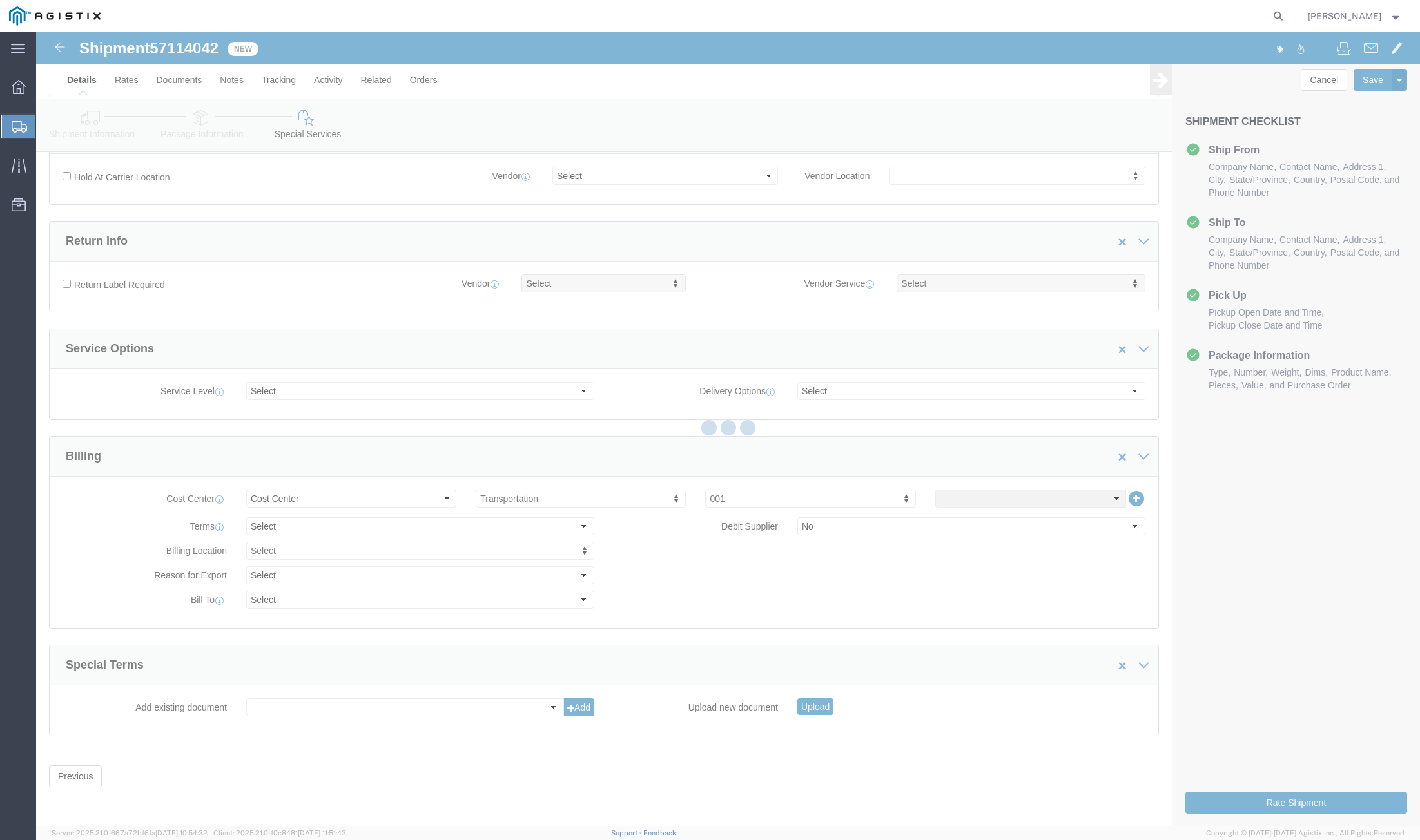
scroll to position [0, 0]
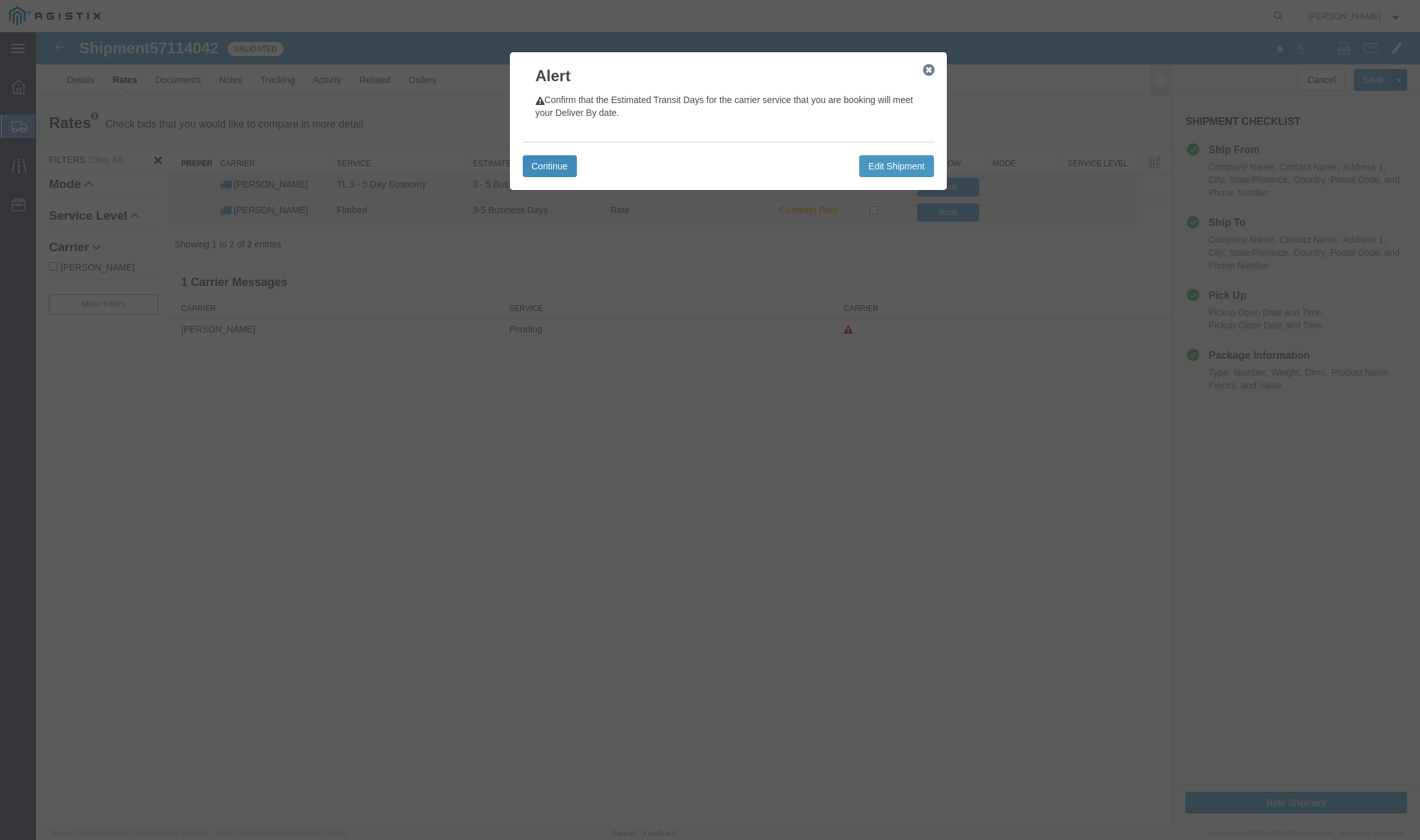
click at [545, 157] on button "Continue" at bounding box center [549, 166] width 54 height 22
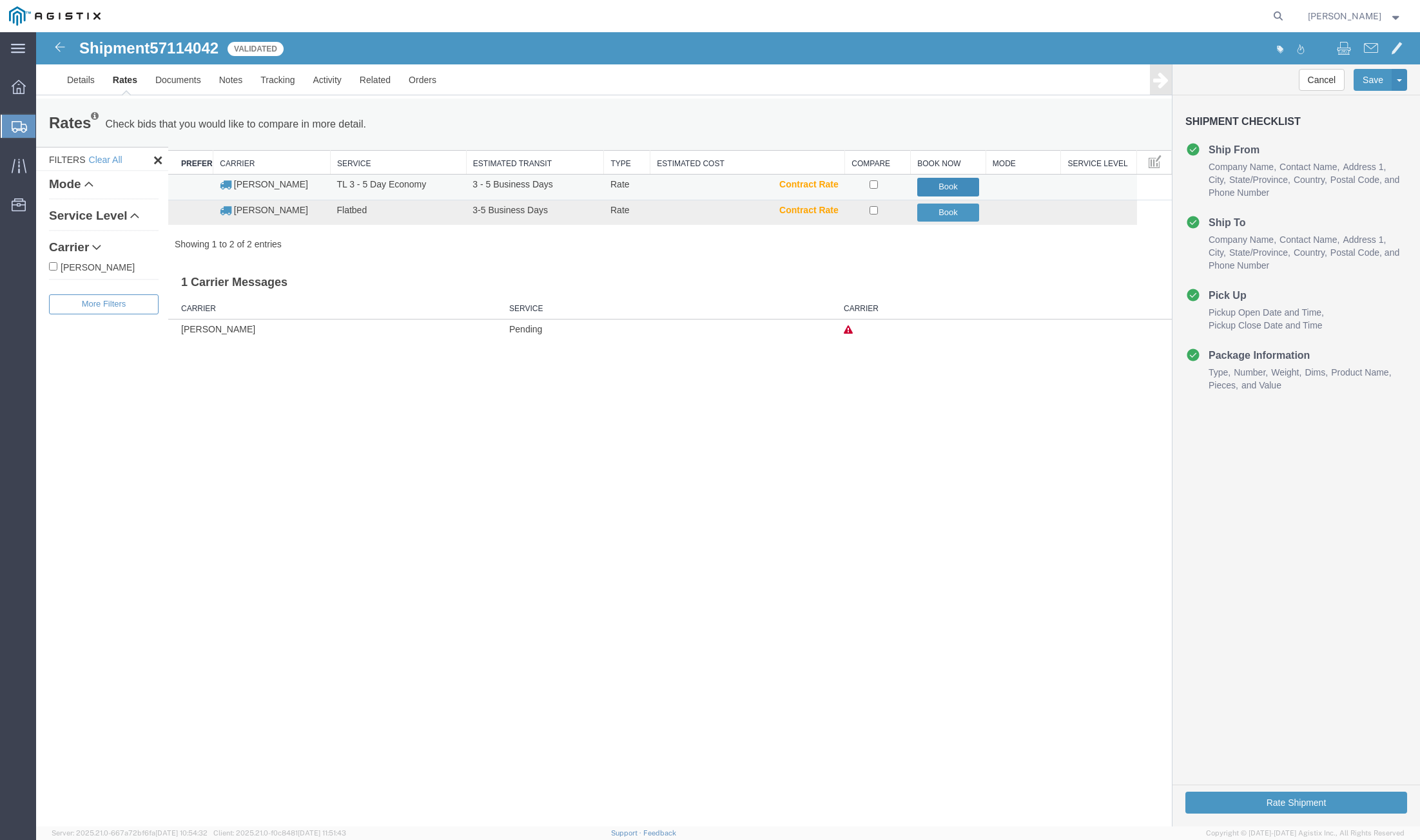
click at [952, 187] on button "Book" at bounding box center [948, 187] width 62 height 19
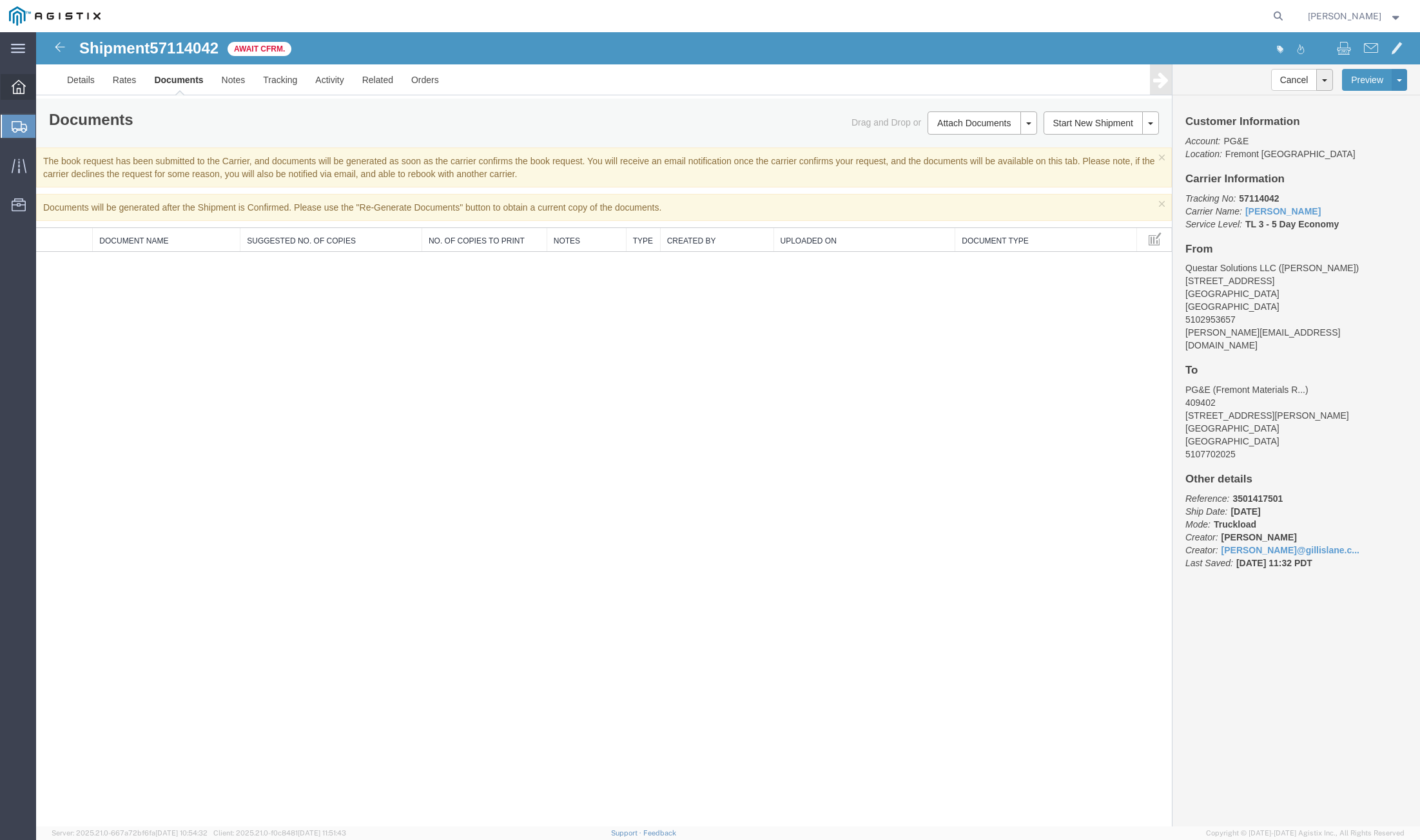
click at [9, 88] on div at bounding box center [19, 86] width 36 height 26
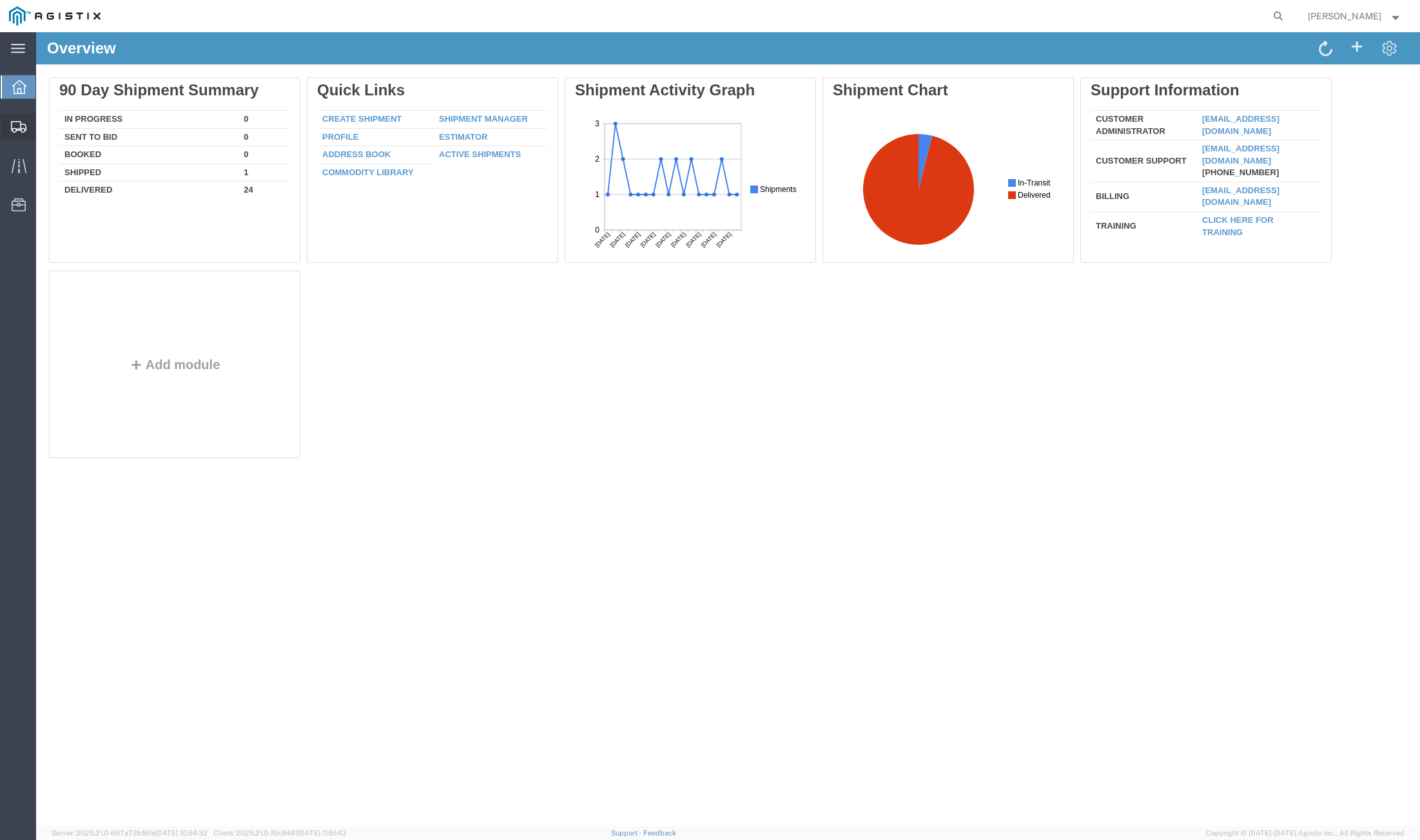
click at [0, 0] on span "Create from Template" at bounding box center [0, 0] width 0 height 0
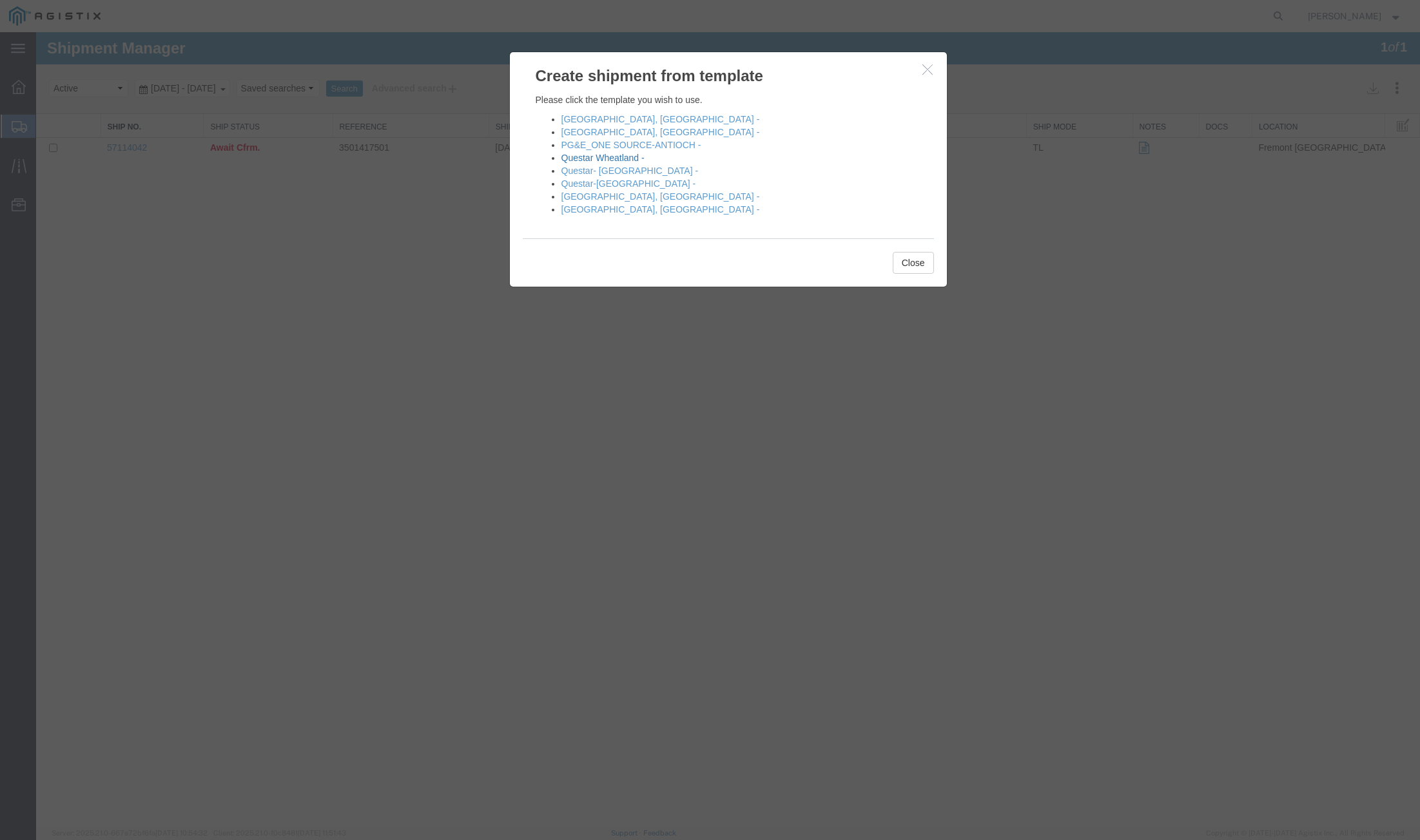
click at [587, 153] on link "Questar Wheatland -" at bounding box center [602, 157] width 83 height 10
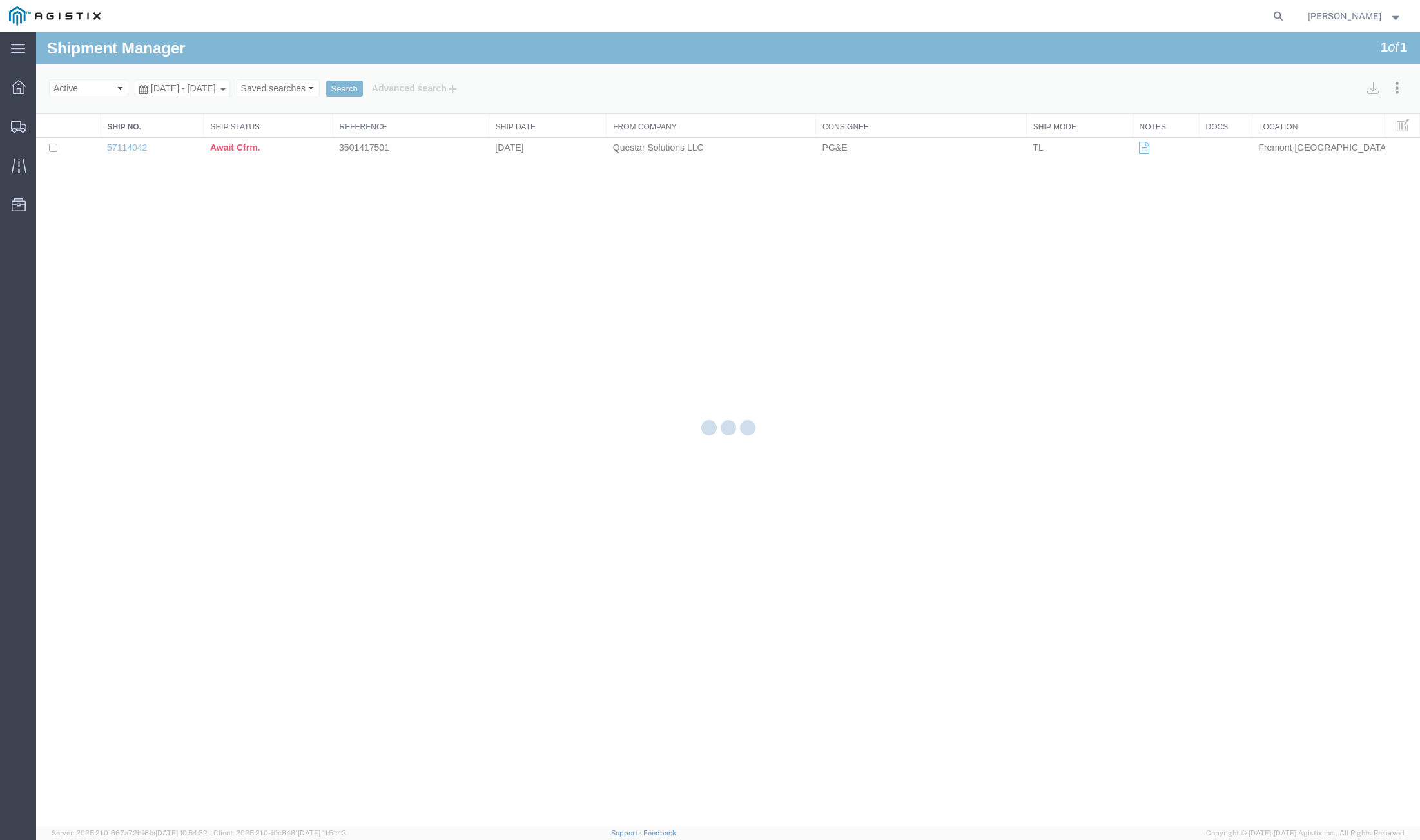
select select "19996"
select select "PURCHORD"
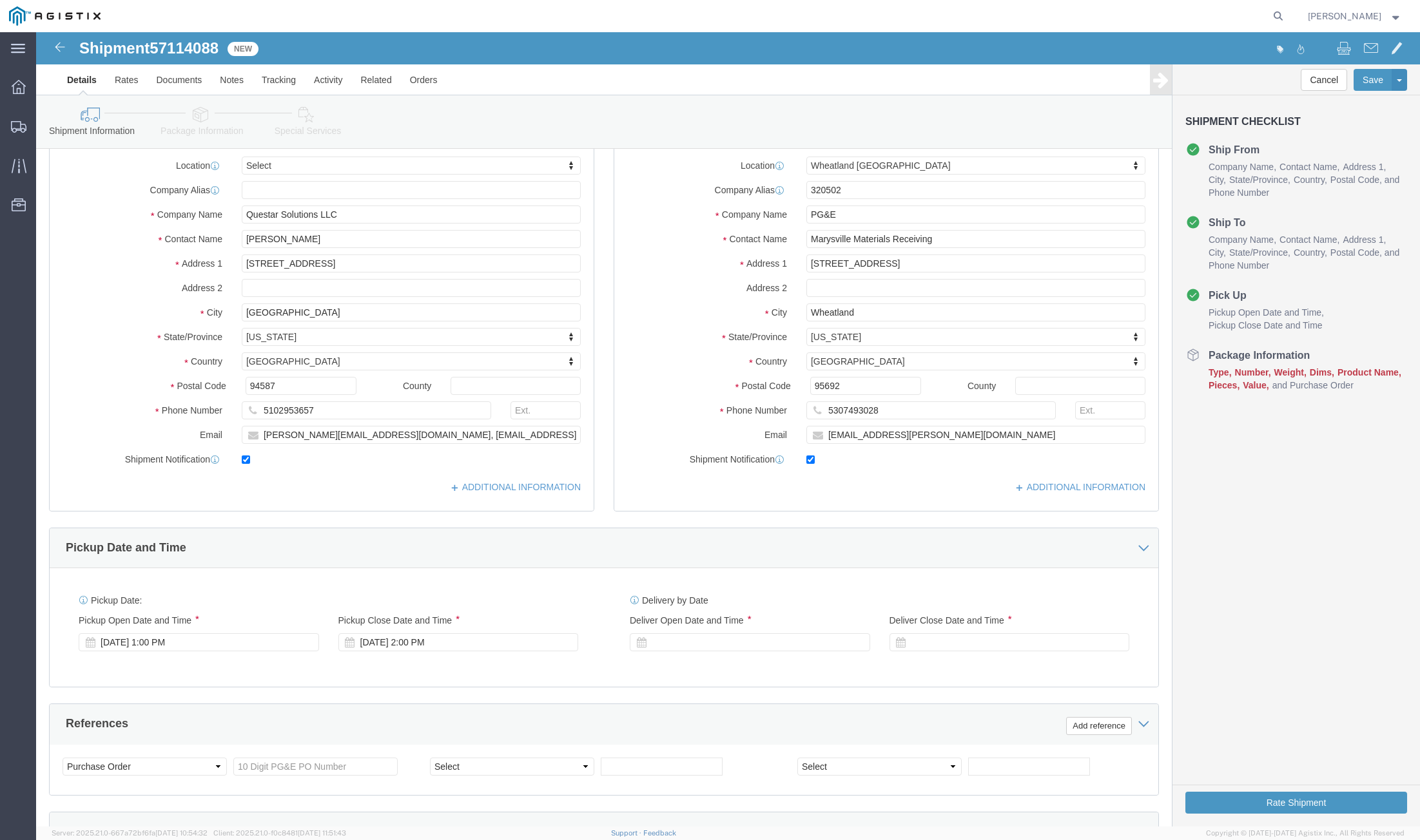
scroll to position [418, 0]
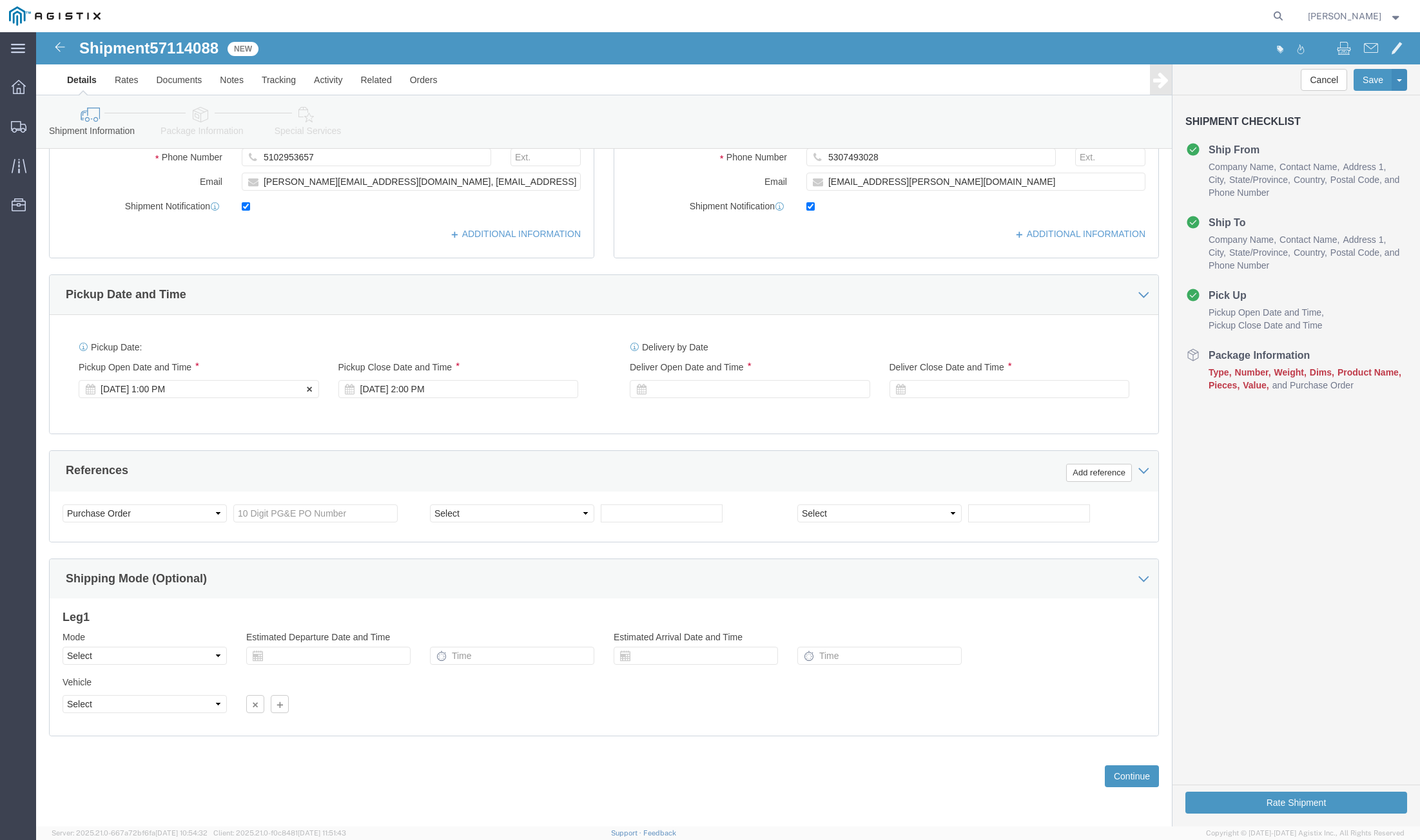
click div "Oct 13 2025 1:00 PM"
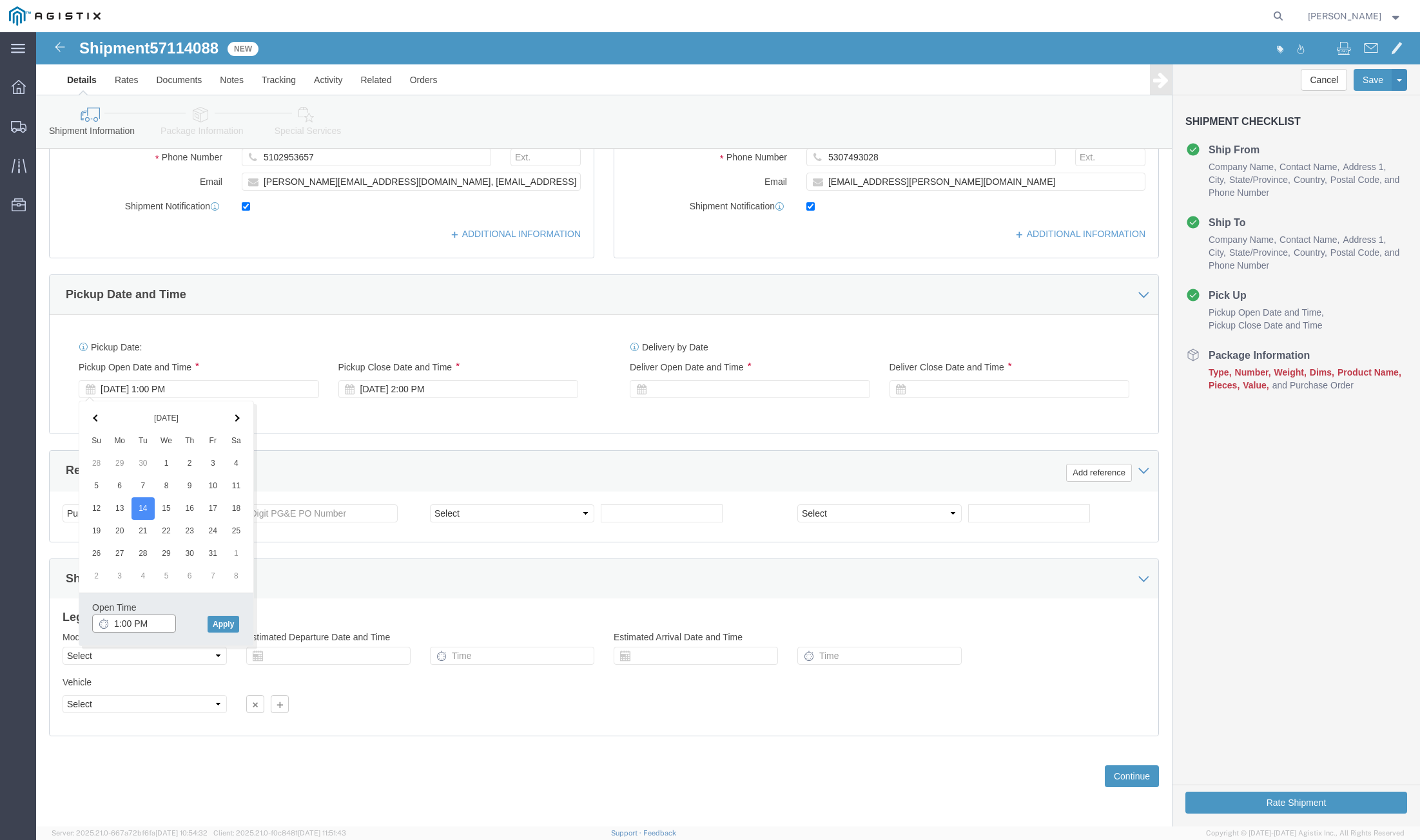
click input "1:00 PM"
type input "8:00 AM"
click button "Apply"
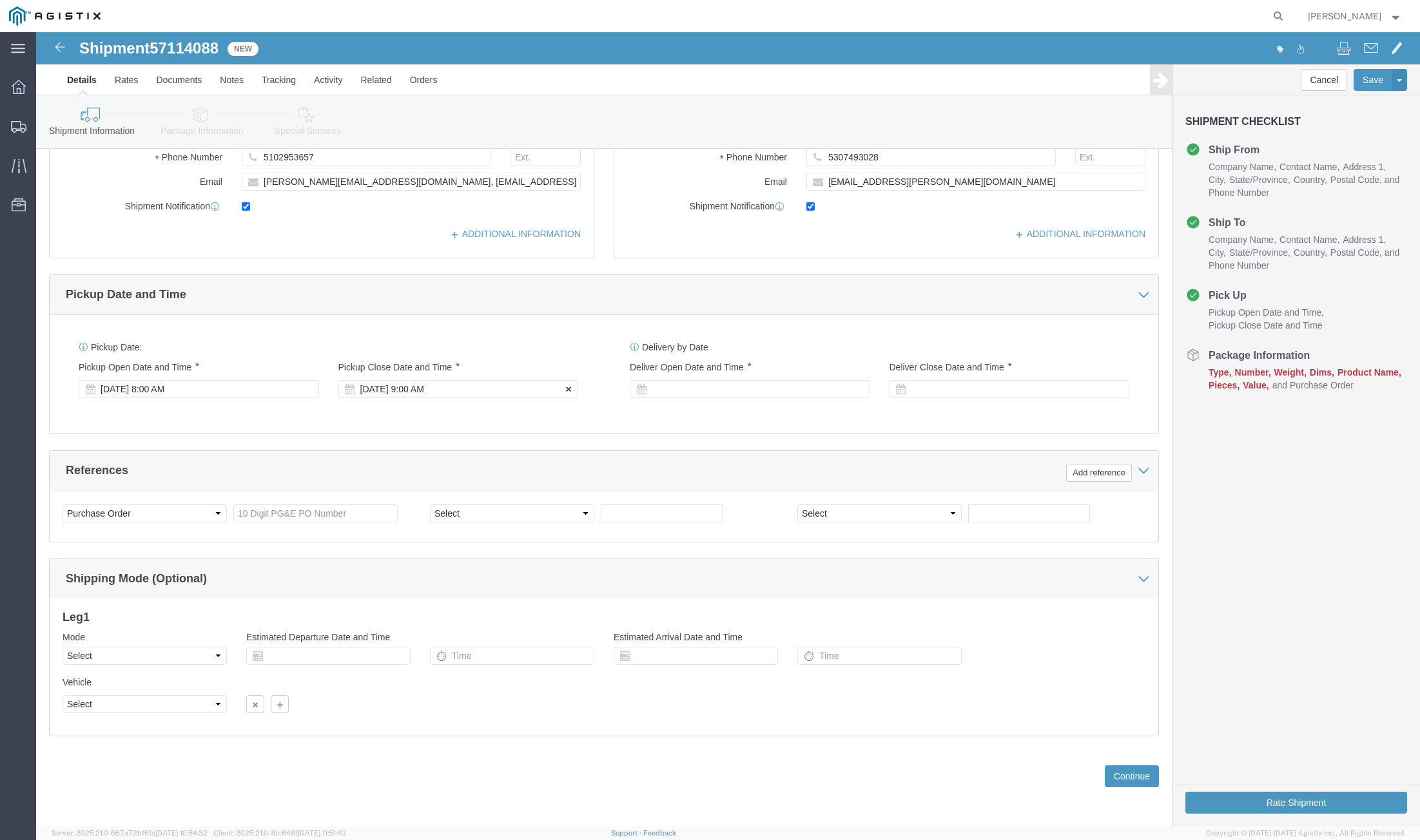
click div "Oct 14 2025 9:00 AM"
type input "2:00 PM"
click button "Apply"
click input "text"
type input "3501421604"
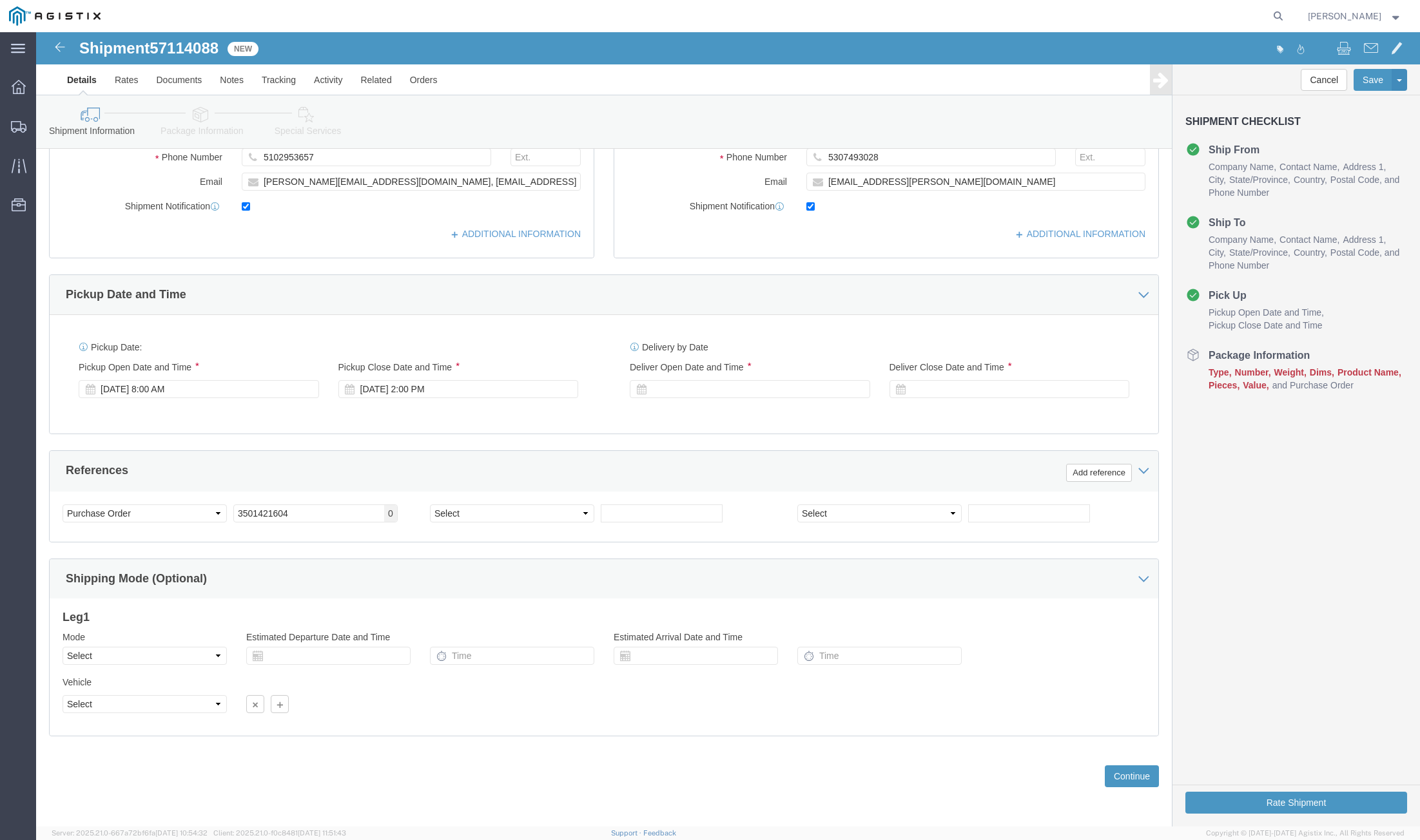
click div "Location Select Select My Profile Location (OBSOLETE) BURNEY SC - GC TRAILER (O…"
click input "lucero@gillislane.com, breed@questarusa.com"
type input "lucero@gillislane.com"
click div "Location Select Select My Profile Location (OBSOLETE) BURNEY SC - GC TRAILER (O…"
click div
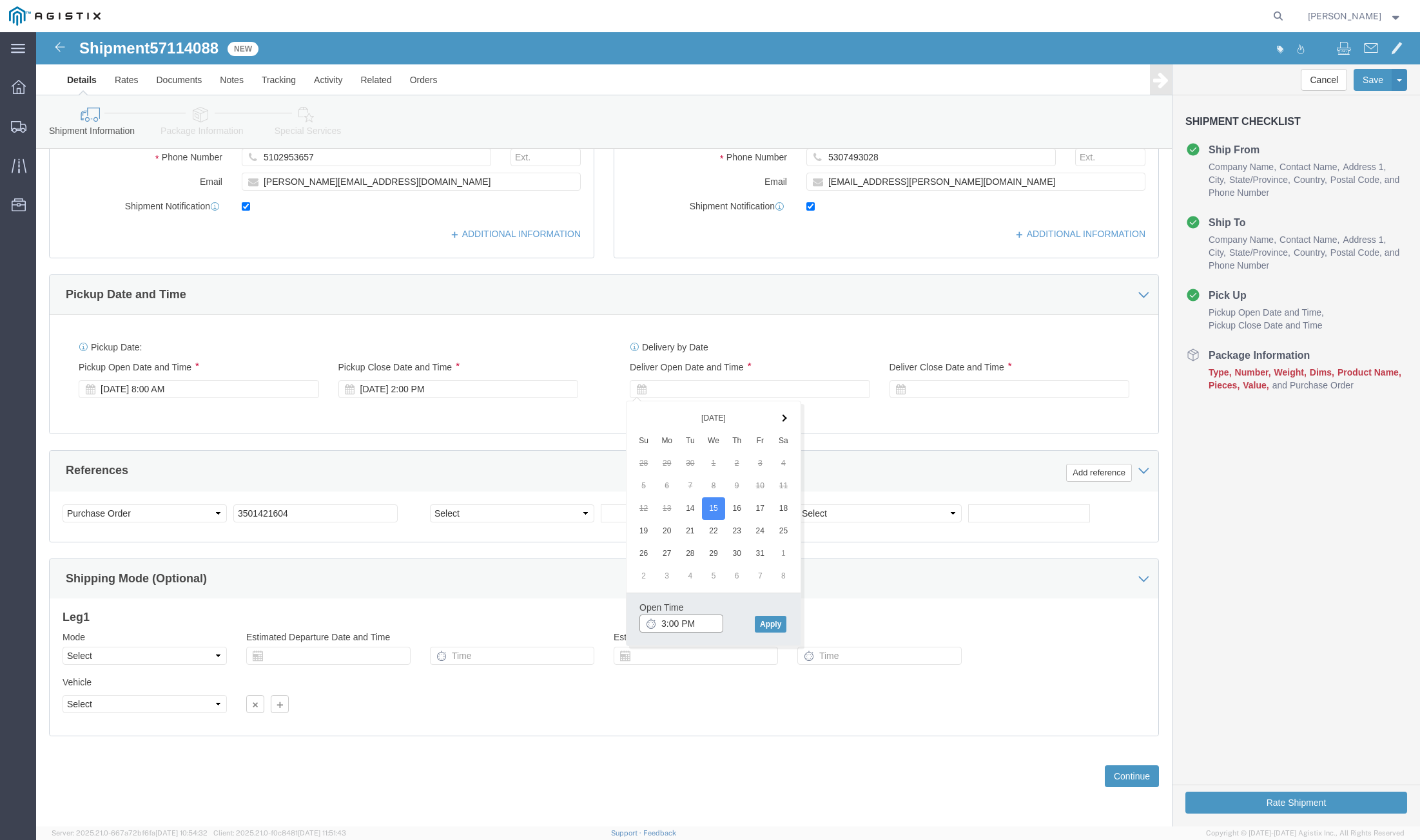
click input "3:00 PM"
type input "8:00 AM"
click button "Apply"
click div
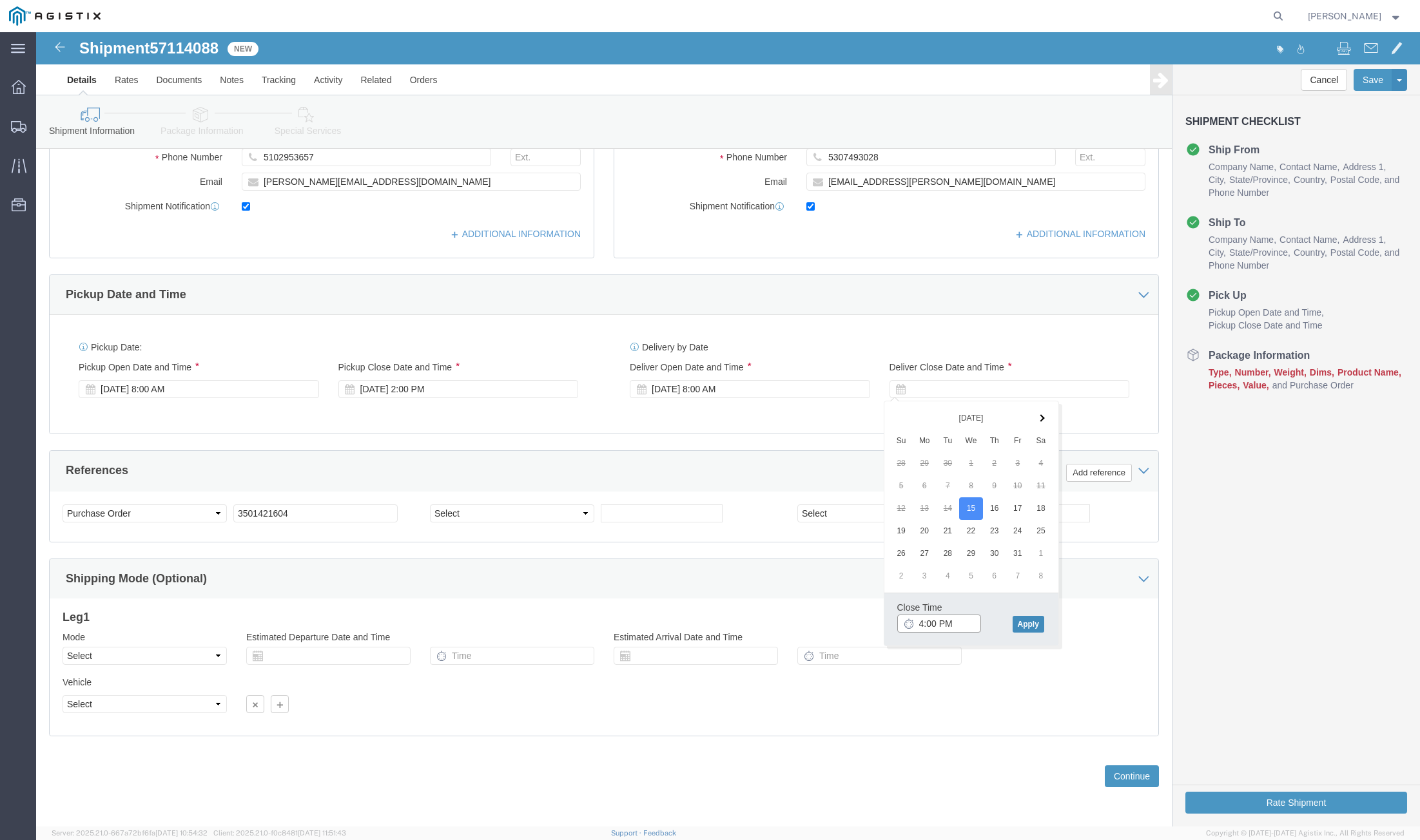
type input "4:00 PM"
click button "Apply"
click button "Continue"
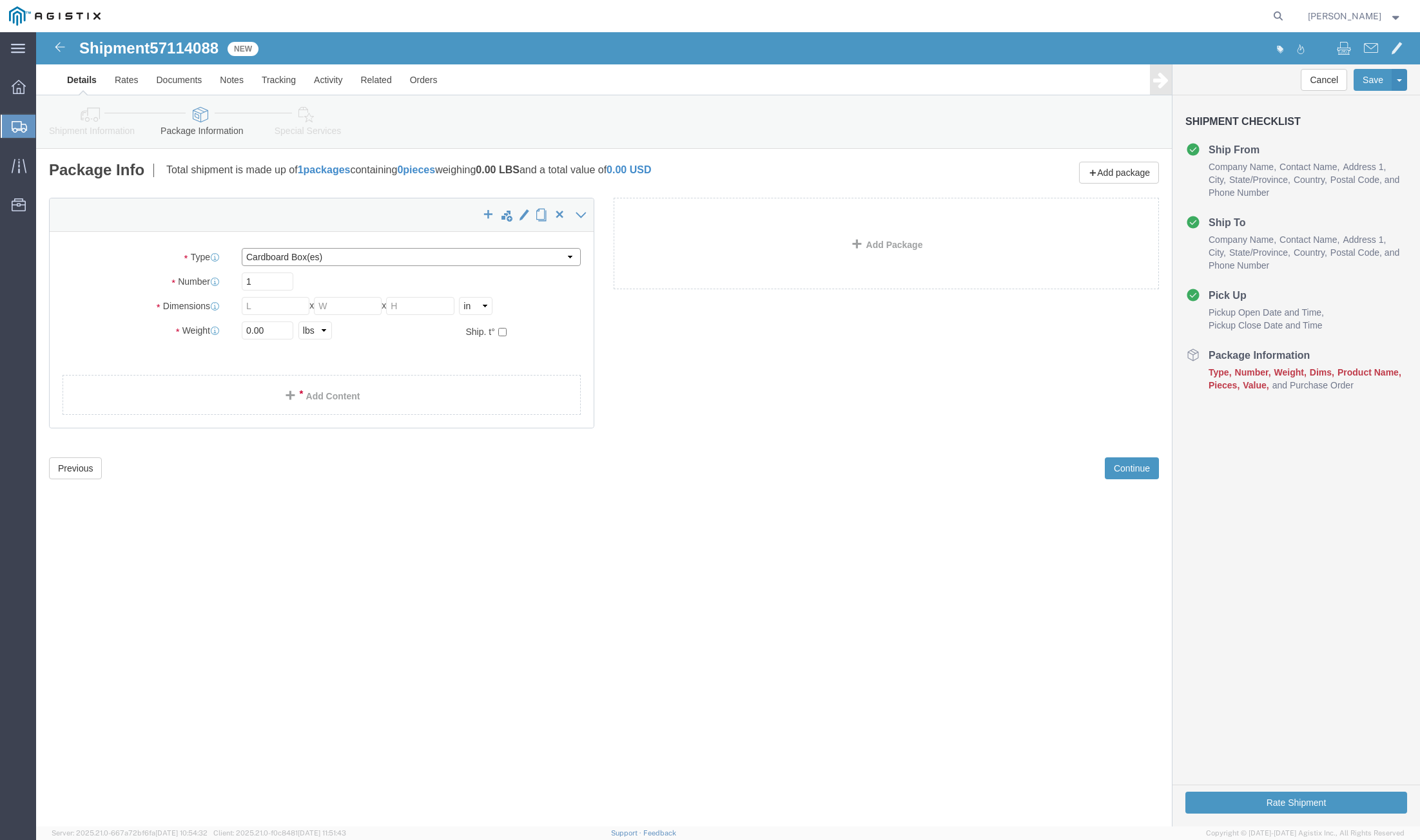
click select "Select Bulk Bundle(s) Cardboard Box(es) Carton(s) Crate(s) Drum(s) (Fiberboard)…"
select select "PONS"
click select "Select Bulk Bundle(s) Cardboard Box(es) Carton(s) Crate(s) Drum(s) (Fiberboard)…"
drag, startPoint x: 224, startPoint y: 279, endPoint x: 187, endPoint y: 278, distance: 37.0
click div "Number 1"
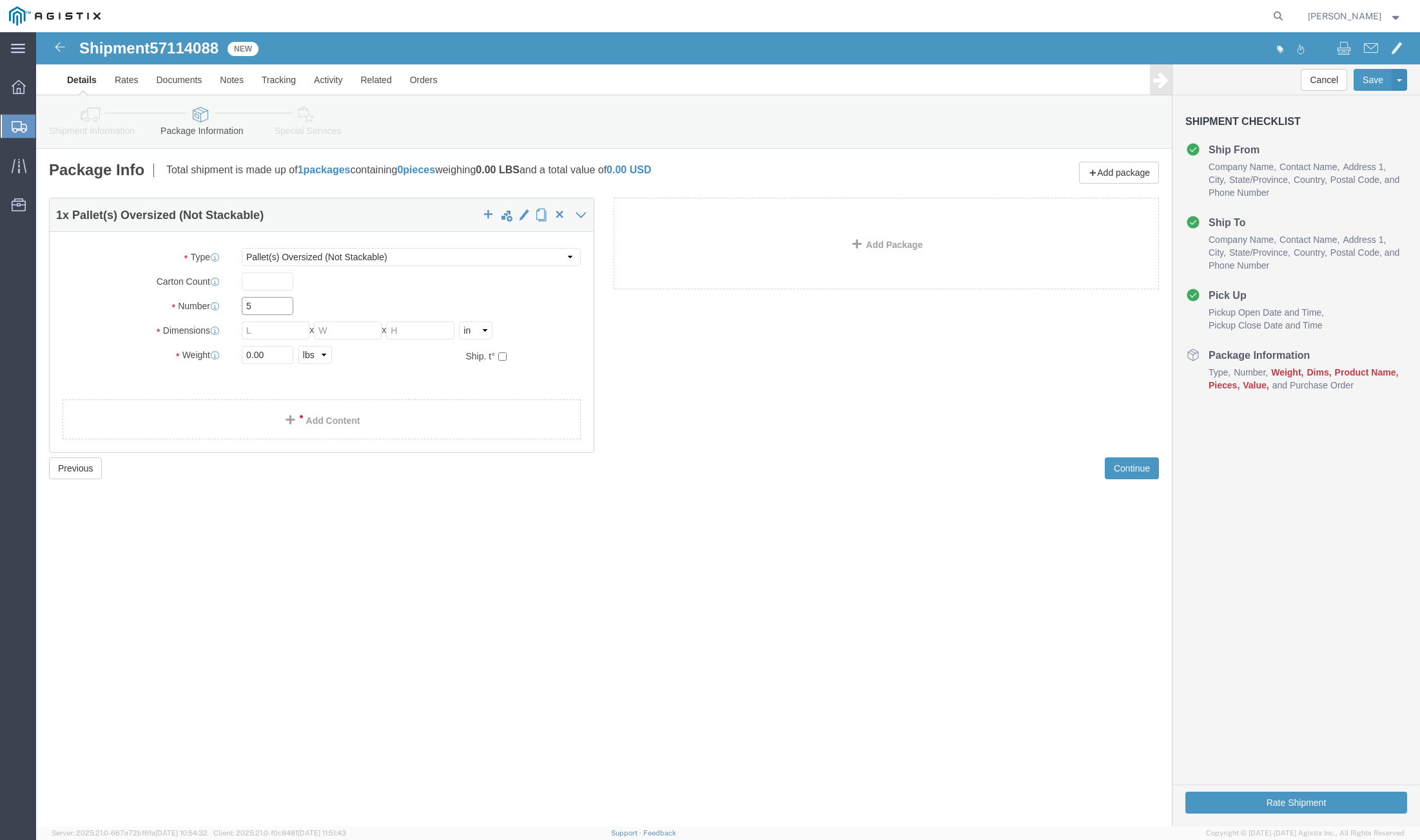
type input "5"
click input "text"
